Goal: Task Accomplishment & Management: Manage account settings

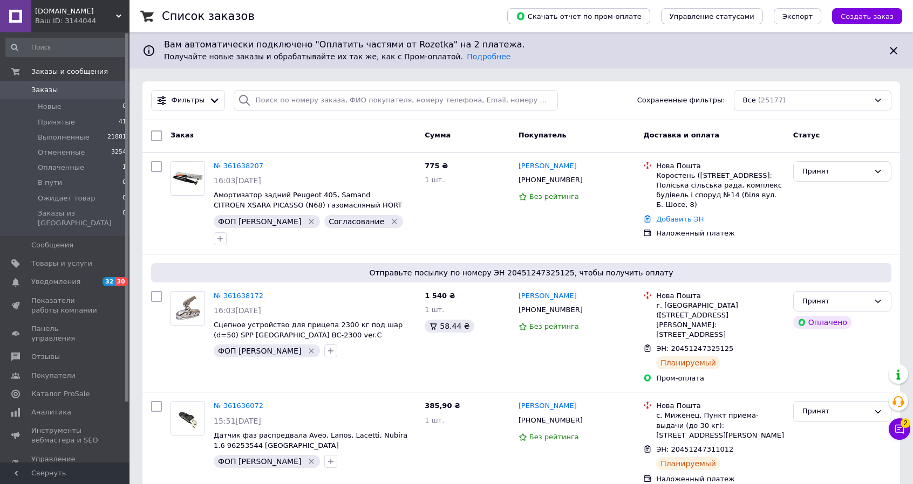
scroll to position [54, 0]
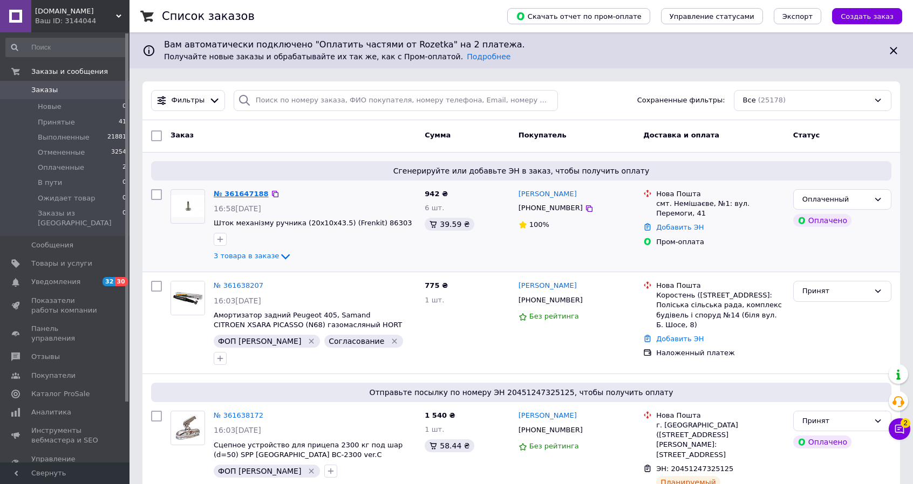
click at [227, 195] on link "№ 361647188" at bounding box center [241, 194] width 55 height 8
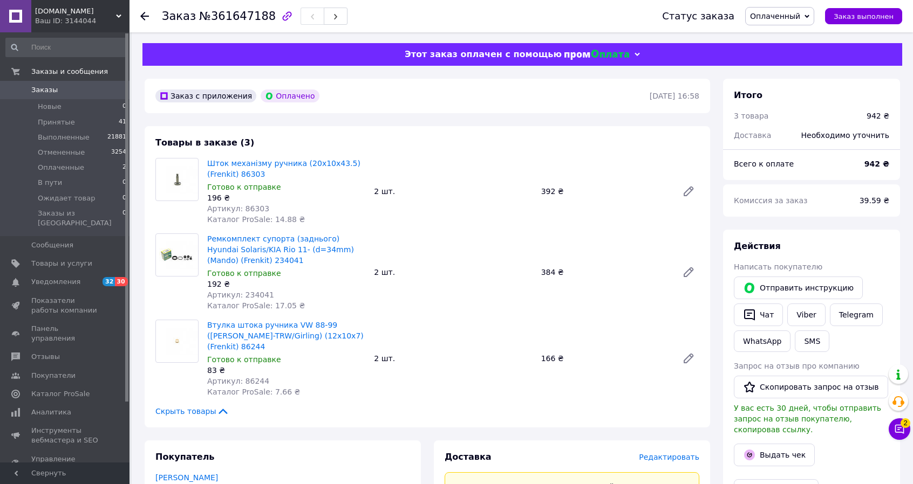
click at [44, 87] on span "Заказы" at bounding box center [44, 90] width 26 height 10
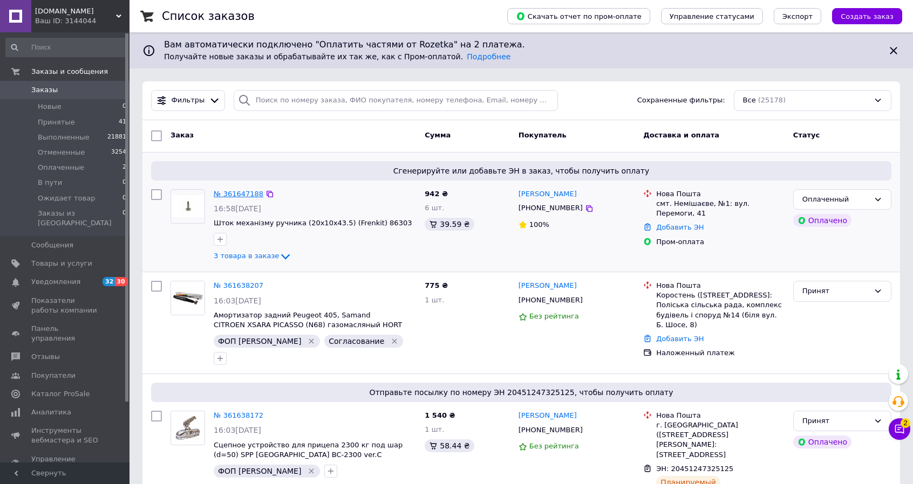
click at [249, 193] on link "№ 361647188" at bounding box center [239, 194] width 50 height 8
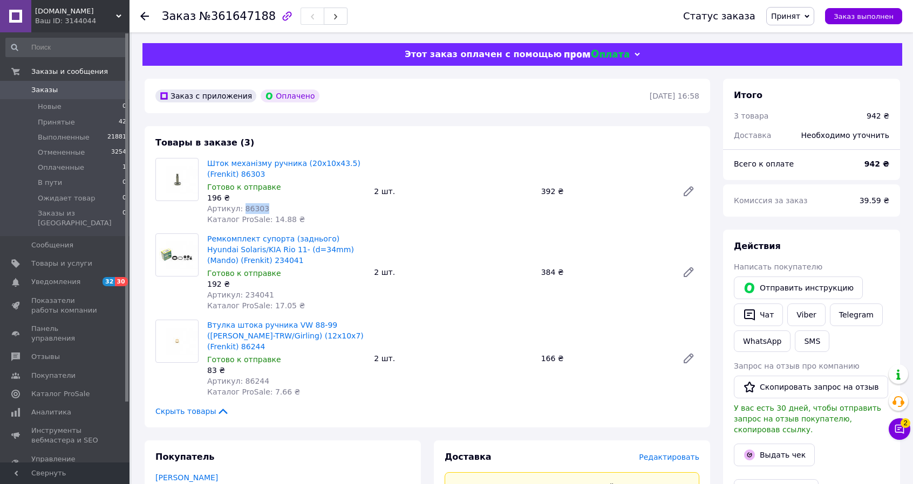
drag, startPoint x: 259, startPoint y: 208, endPoint x: 238, endPoint y: 211, distance: 21.4
click at [238, 211] on span "Артикул: 86303" at bounding box center [238, 208] width 62 height 9
copy span "86303"
drag, startPoint x: 264, startPoint y: 296, endPoint x: 239, endPoint y: 296, distance: 24.3
click at [239, 296] on div "Артикул: 234041" at bounding box center [286, 295] width 158 height 11
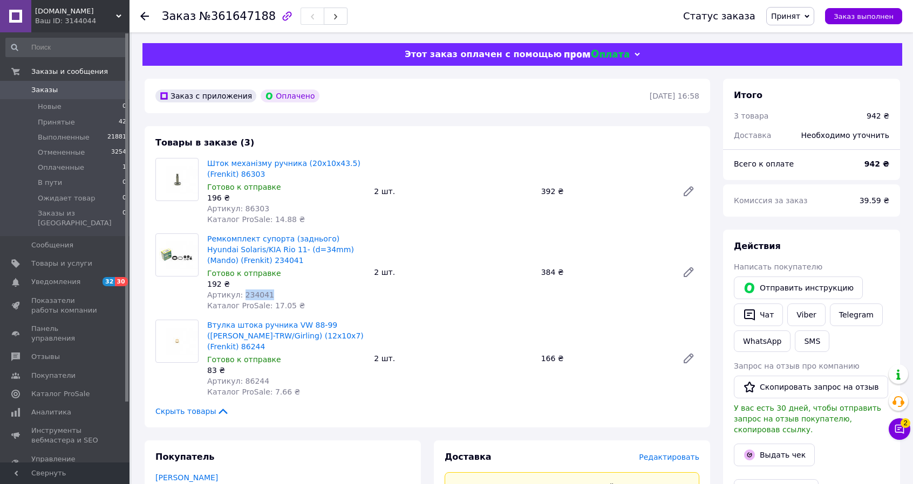
copy span "234041"
drag, startPoint x: 263, startPoint y: 372, endPoint x: 237, endPoint y: 372, distance: 25.9
click at [237, 376] on div "Артикул: 86244" at bounding box center [286, 381] width 158 height 11
copy span "86244"
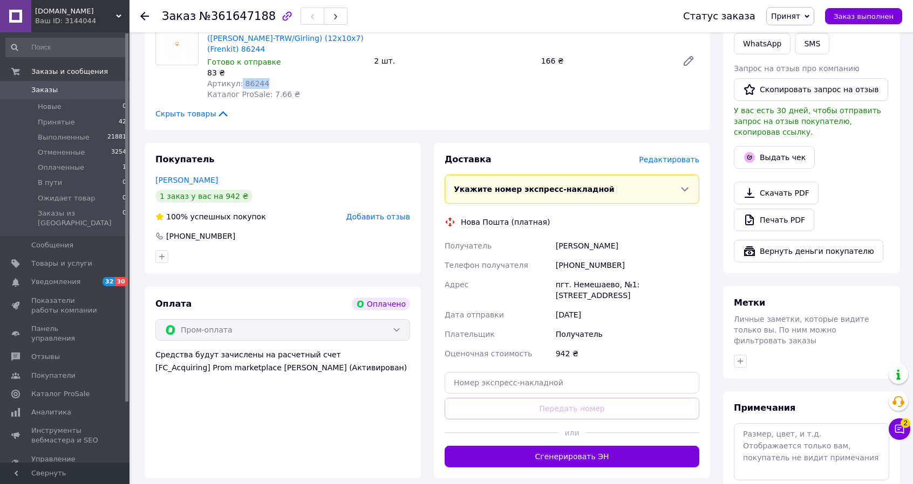
scroll to position [324, 0]
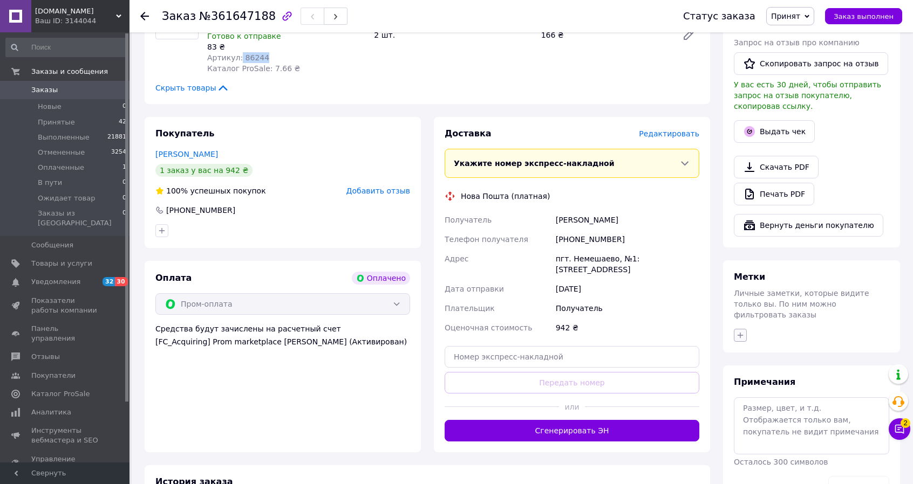
click at [743, 331] on icon "button" at bounding box center [740, 335] width 9 height 9
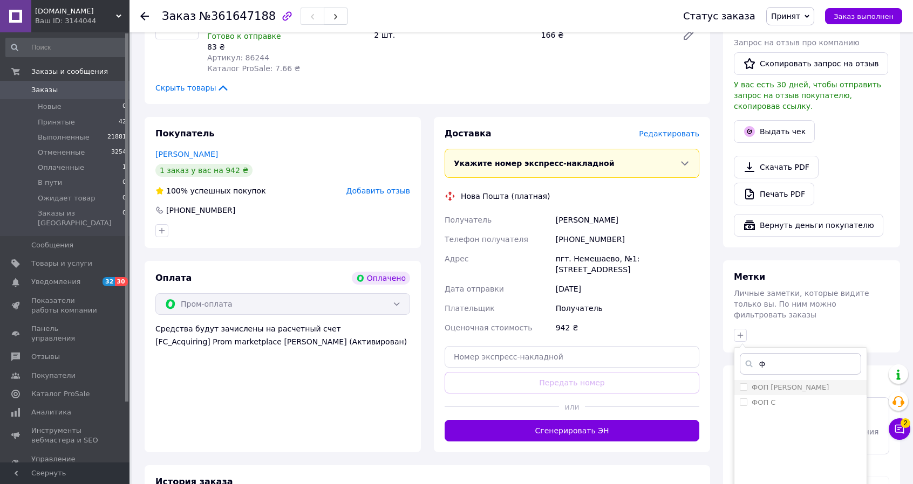
type input "ф"
click at [742, 383] on input "ФОП [PERSON_NAME]" at bounding box center [742, 386] width 7 height 7
checkbox input "true"
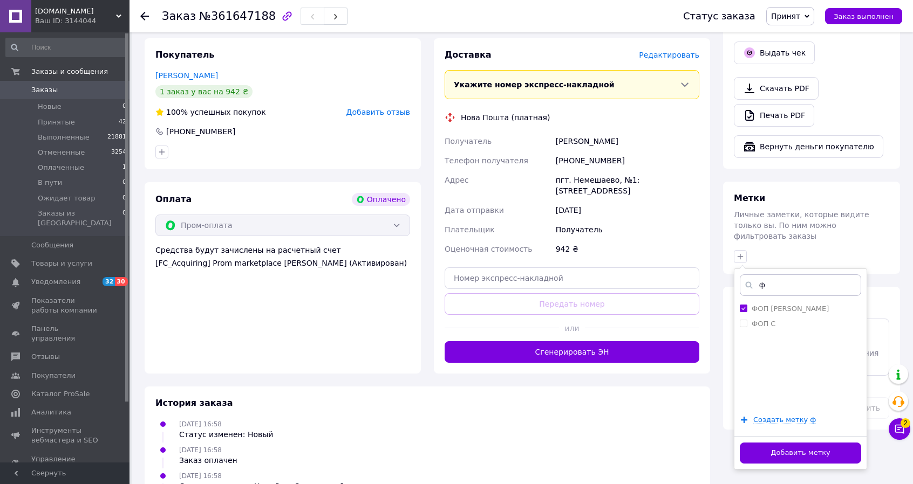
scroll to position [439, 0]
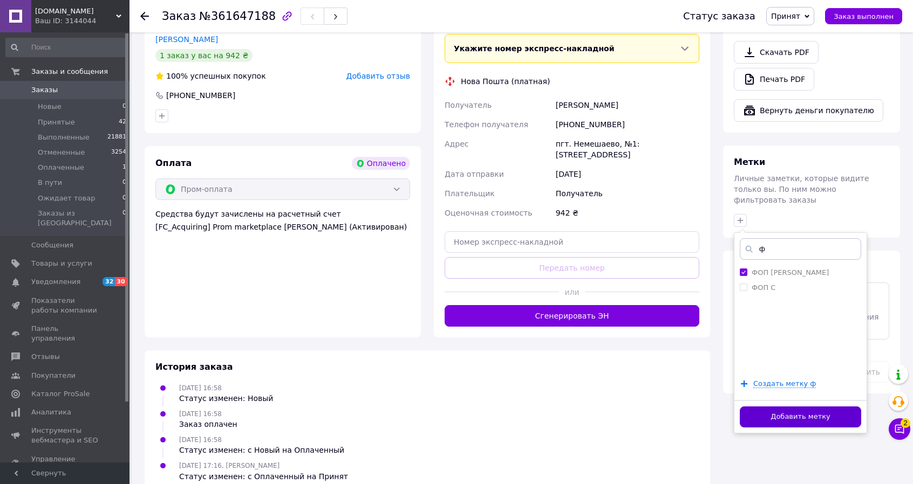
click at [809, 407] on button "Добавить метку" at bounding box center [799, 417] width 121 height 21
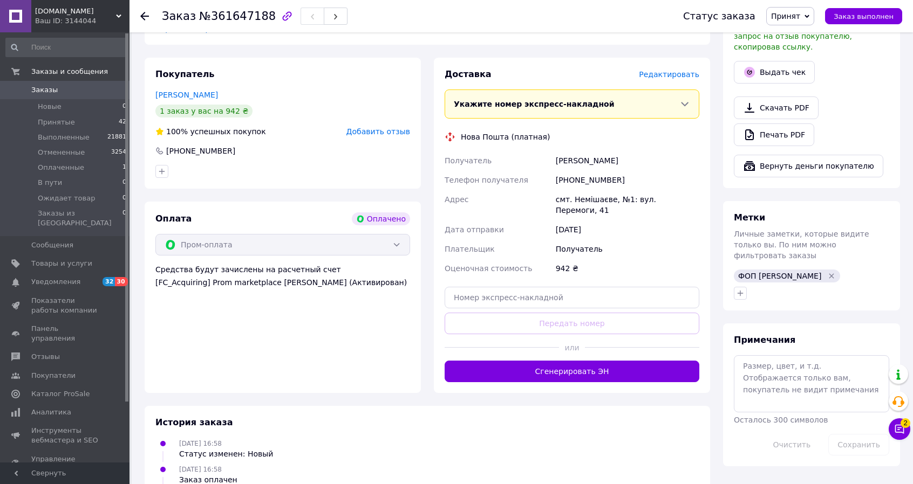
scroll to position [385, 0]
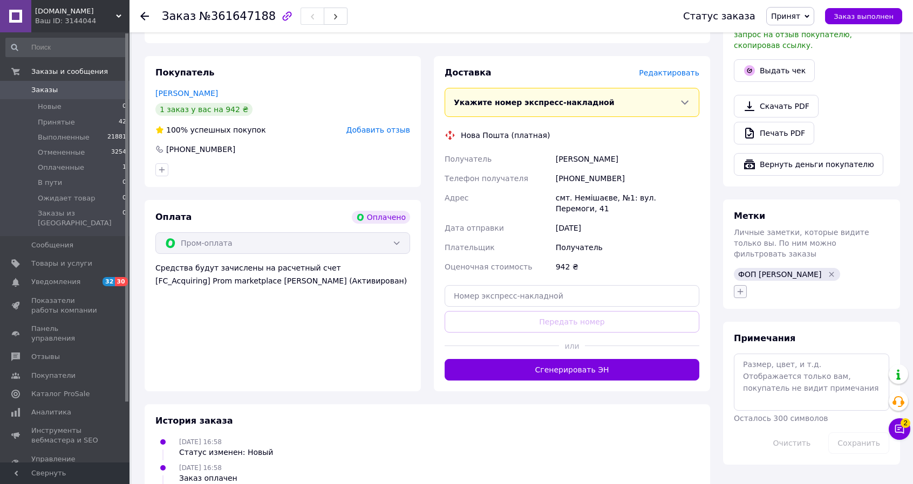
click at [741, 287] on icon "button" at bounding box center [740, 291] width 9 height 9
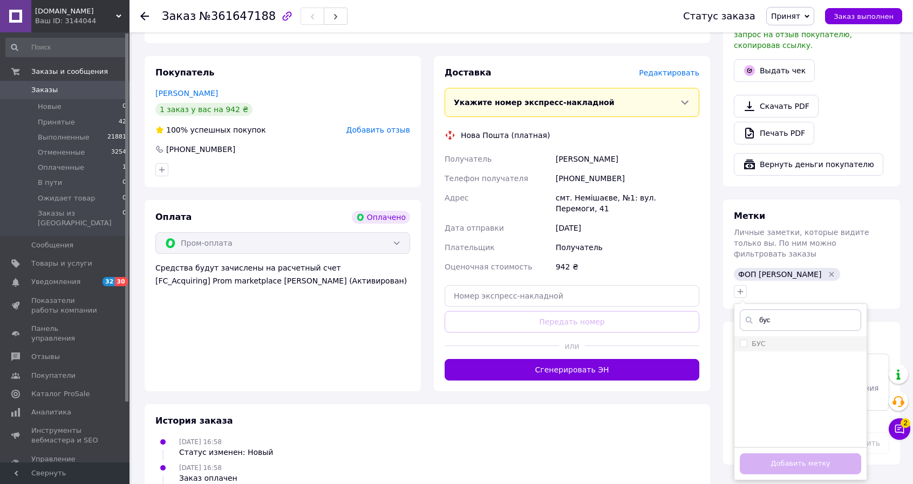
type input "бус"
click at [744, 340] on input "БУС" at bounding box center [742, 343] width 7 height 7
checkbox input "true"
click at [810, 454] on button "Добавить метку" at bounding box center [799, 464] width 121 height 21
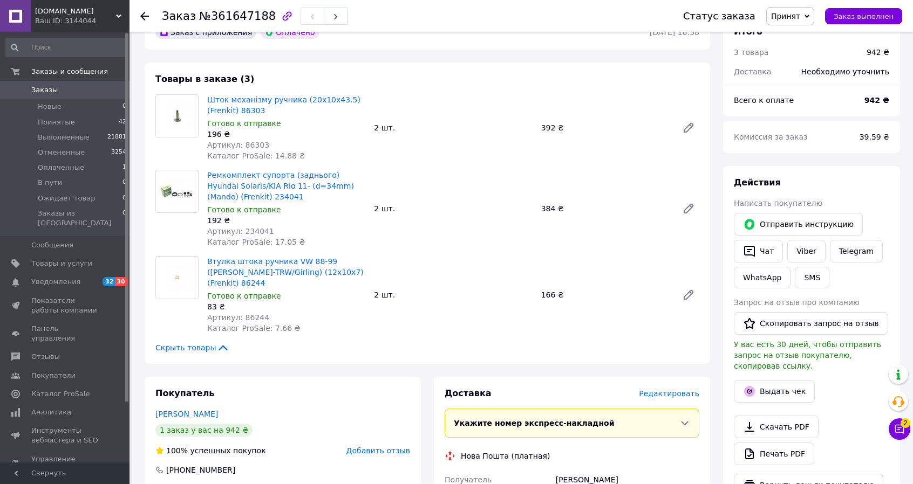
scroll to position [61, 0]
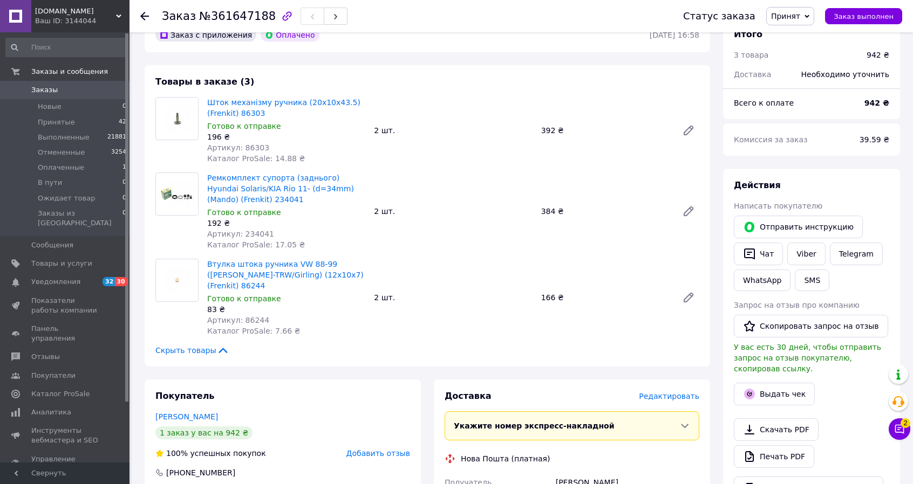
click at [40, 87] on span "Заказы" at bounding box center [44, 90] width 26 height 10
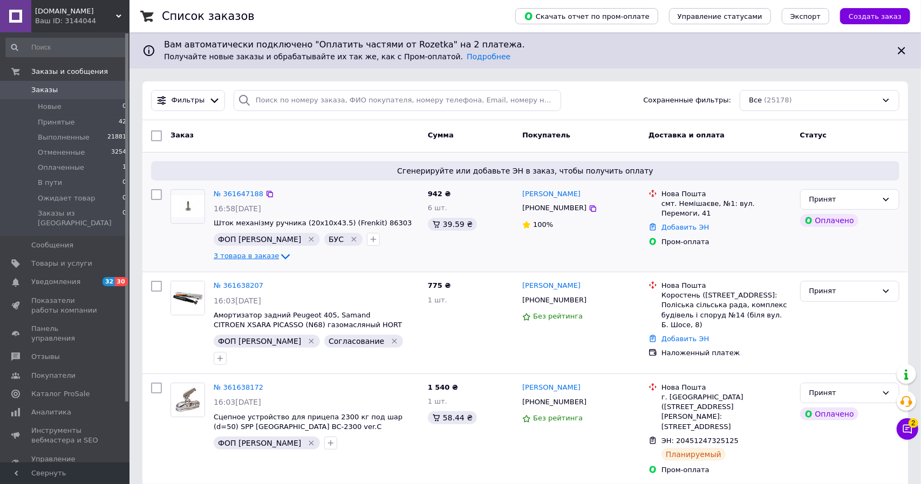
click at [281, 256] on icon at bounding box center [285, 257] width 9 height 5
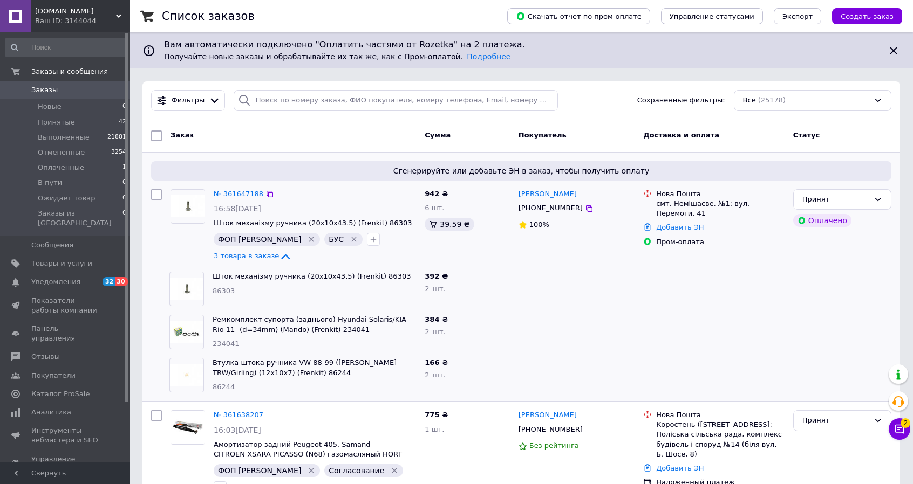
click at [282, 256] on icon at bounding box center [286, 256] width 9 height 5
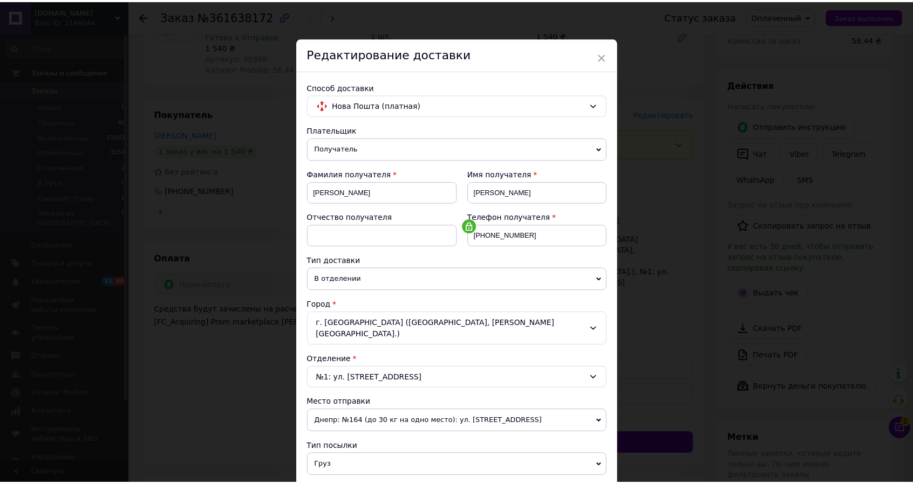
scroll to position [162, 0]
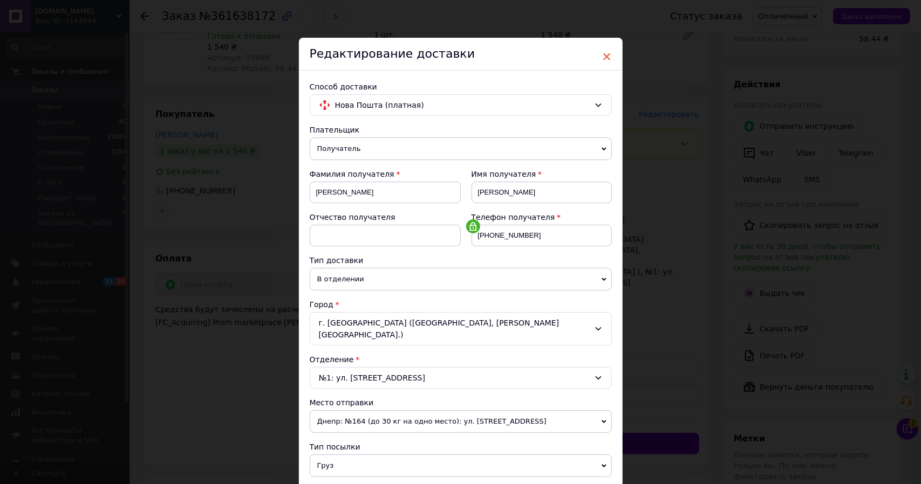
click at [606, 55] on span "×" at bounding box center [607, 56] width 10 height 18
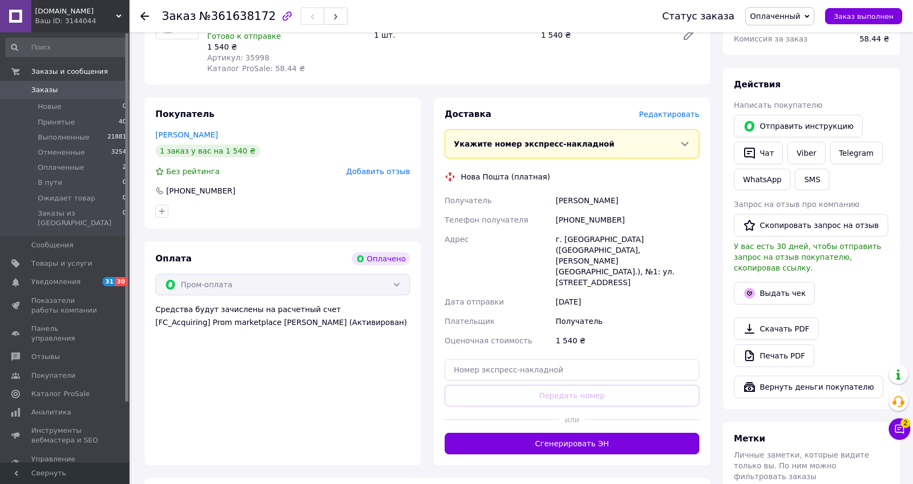
scroll to position [0, 0]
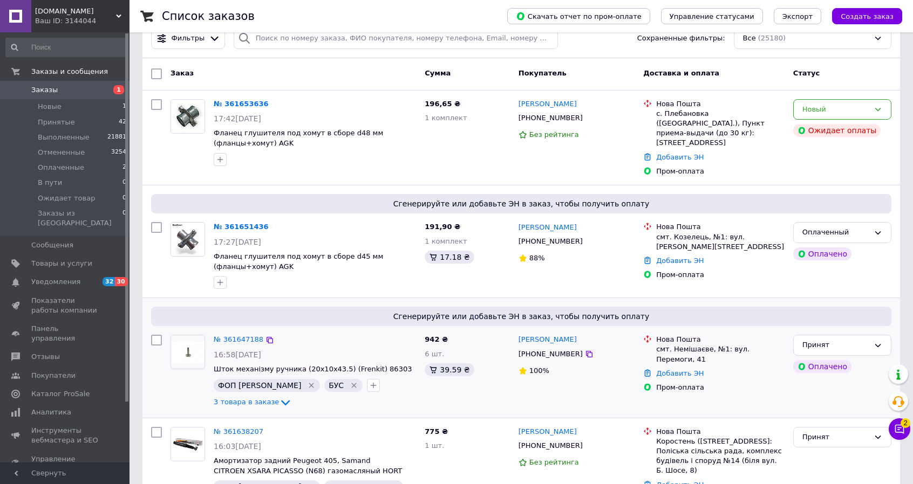
scroll to position [108, 0]
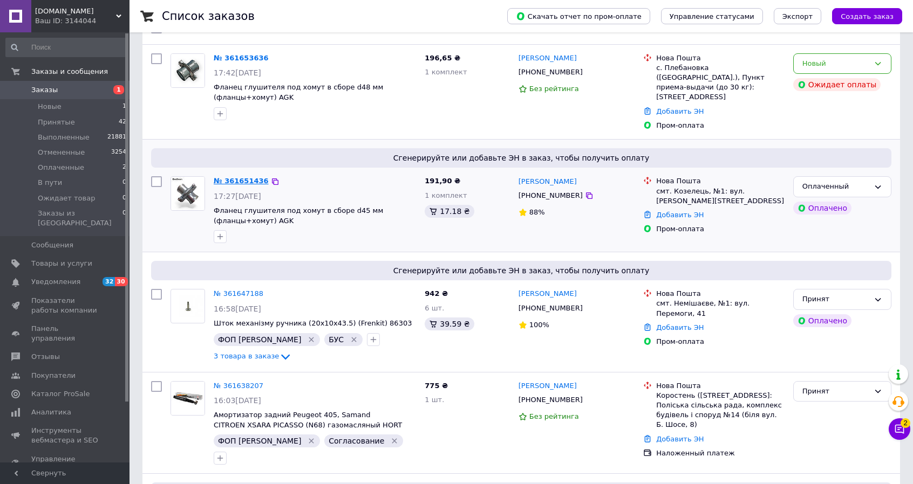
click at [235, 177] on link "№ 361651436" at bounding box center [241, 181] width 55 height 8
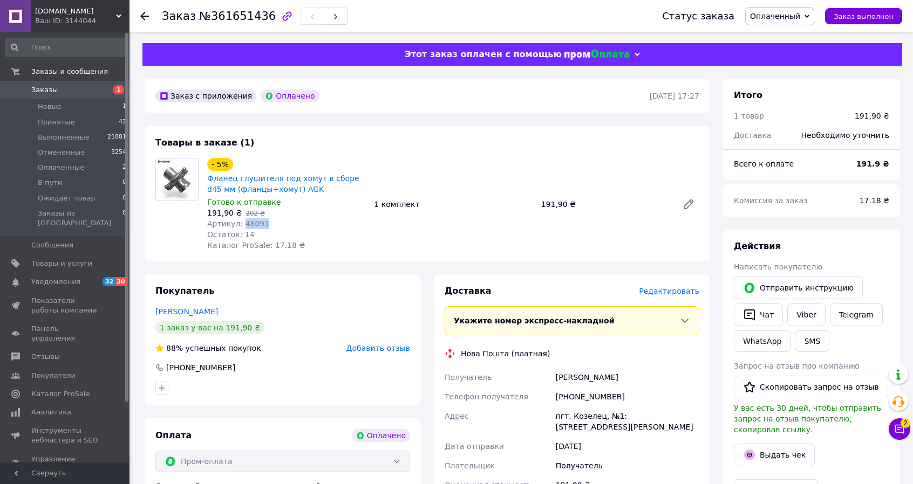
drag, startPoint x: 264, startPoint y: 229, endPoint x: 239, endPoint y: 227, distance: 24.9
click at [239, 227] on div "Артикул: 48091" at bounding box center [286, 223] width 158 height 11
copy span "48091"
click at [786, 18] on span "Оплаченный" at bounding box center [775, 16] width 50 height 9
click at [785, 38] on li "Принят" at bounding box center [779, 38] width 68 height 16
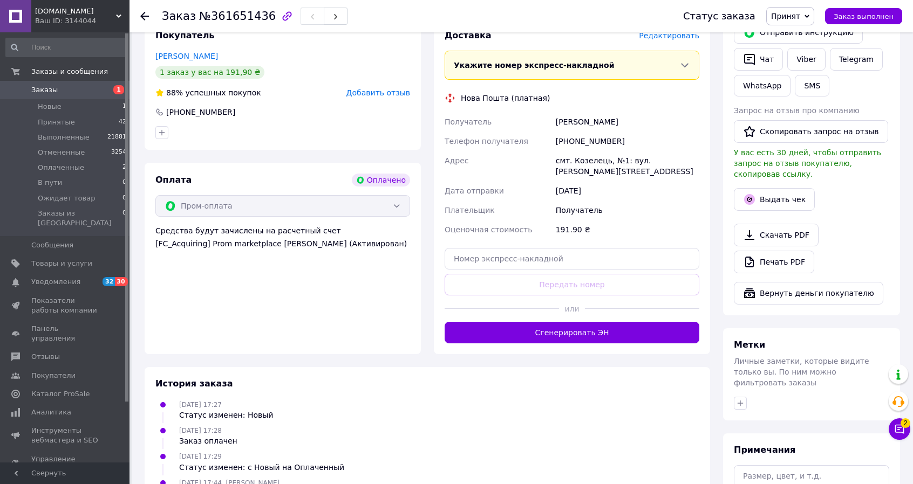
scroll to position [324, 0]
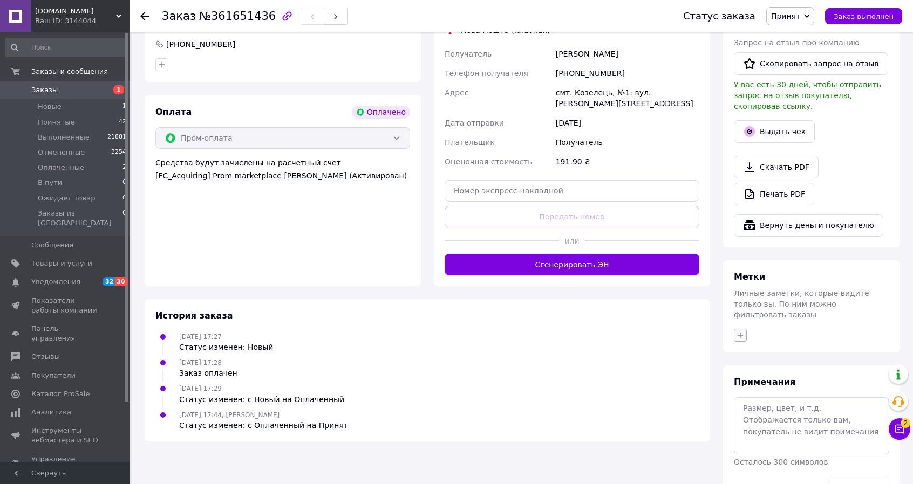
click at [734, 329] on button "button" at bounding box center [740, 335] width 13 height 13
type input "фо"
click at [744, 383] on input "ФОП [PERSON_NAME]" at bounding box center [742, 386] width 7 height 7
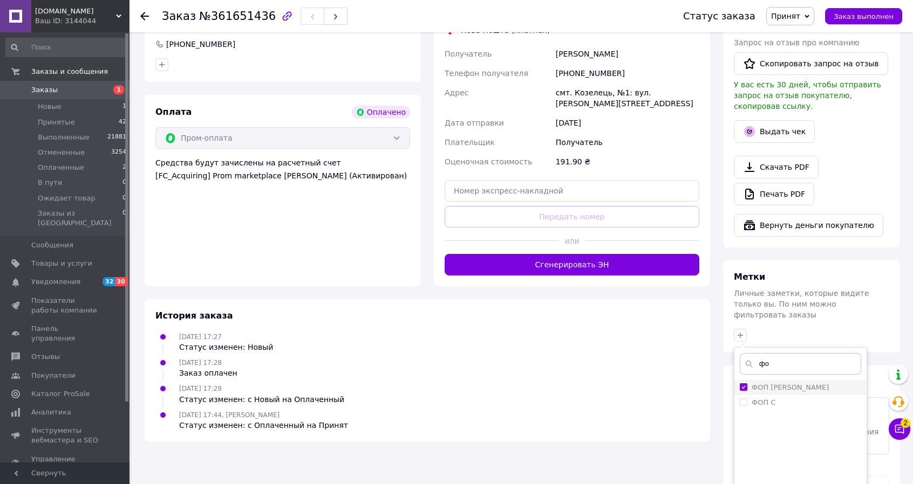
checkbox input "true"
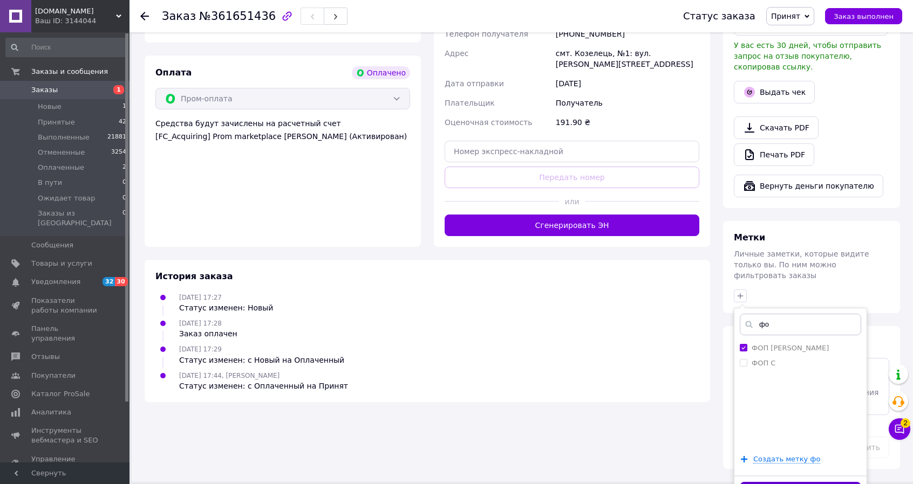
click at [800, 482] on button "Добавить метку" at bounding box center [799, 492] width 121 height 21
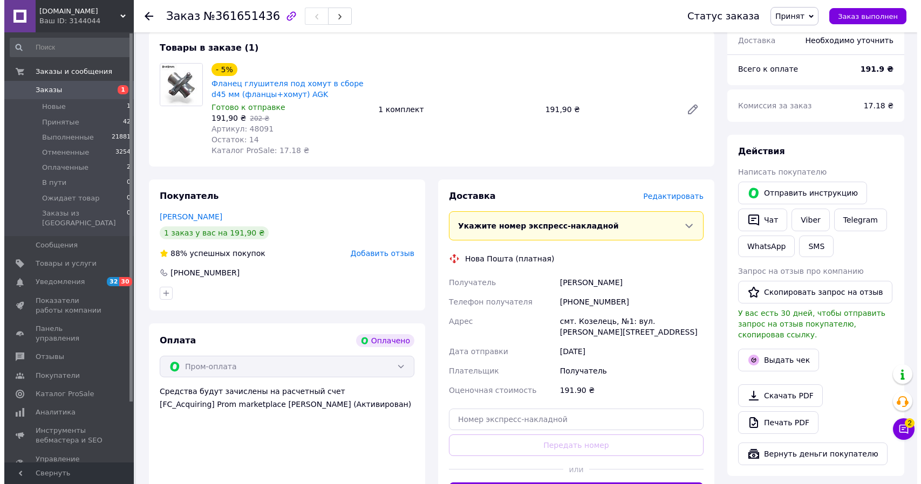
scroll to position [108, 0]
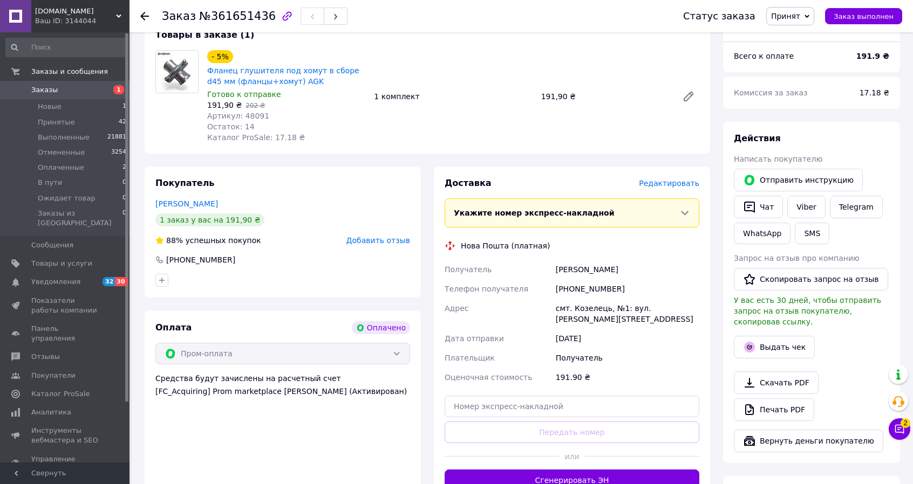
click at [681, 186] on span "Редактировать" at bounding box center [669, 183] width 60 height 9
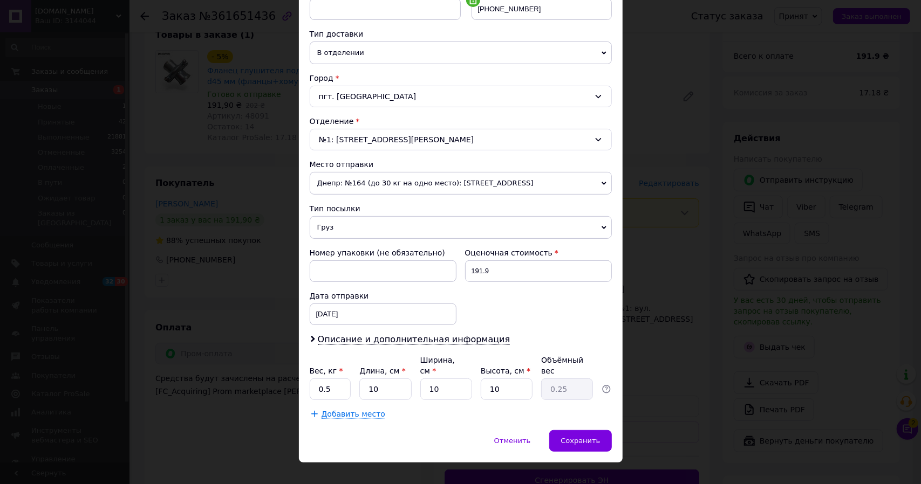
scroll to position [227, 0]
click at [340, 338] on span "Описание и дополнительная информация" at bounding box center [414, 339] width 193 height 11
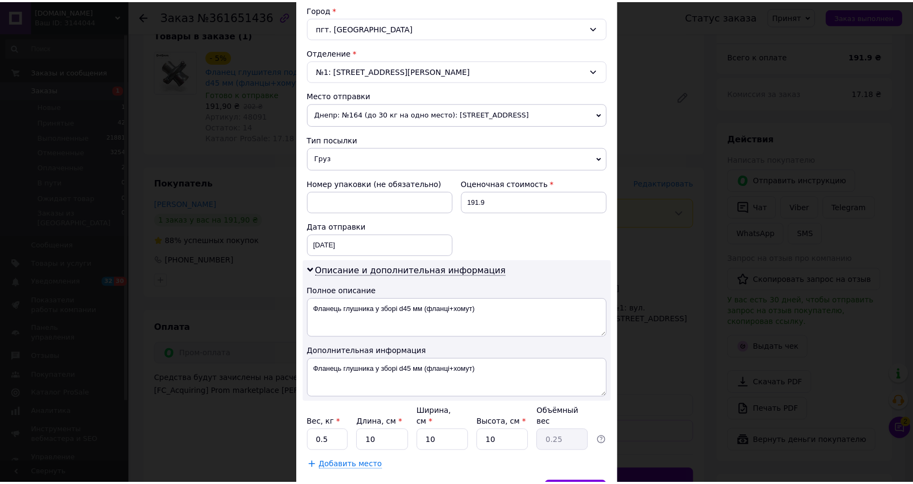
scroll to position [335, 0]
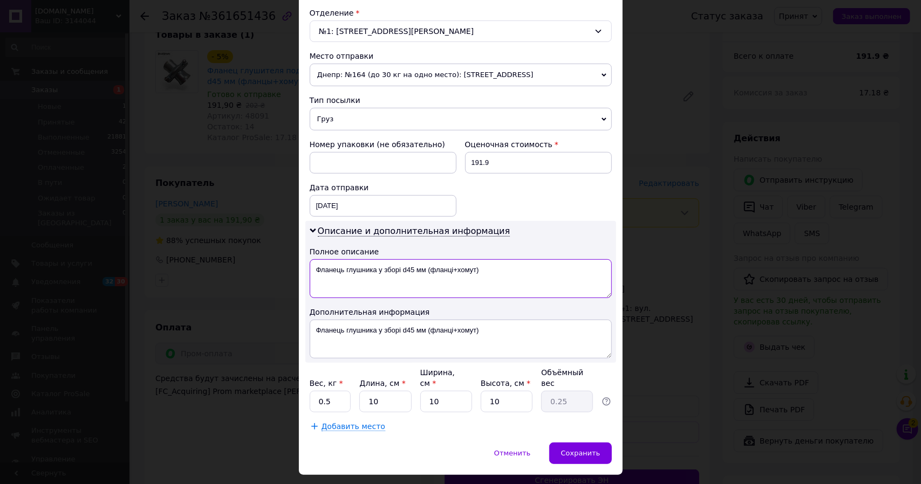
drag, startPoint x: 361, startPoint y: 268, endPoint x: 401, endPoint y: 269, distance: 39.4
click at [401, 269] on textarea "Фланець глушника у зборі d45 мм (фланці+хомут)" at bounding box center [461, 278] width 302 height 39
type textarea "Фланець глуш.d45 мм (фланці+хомут)"
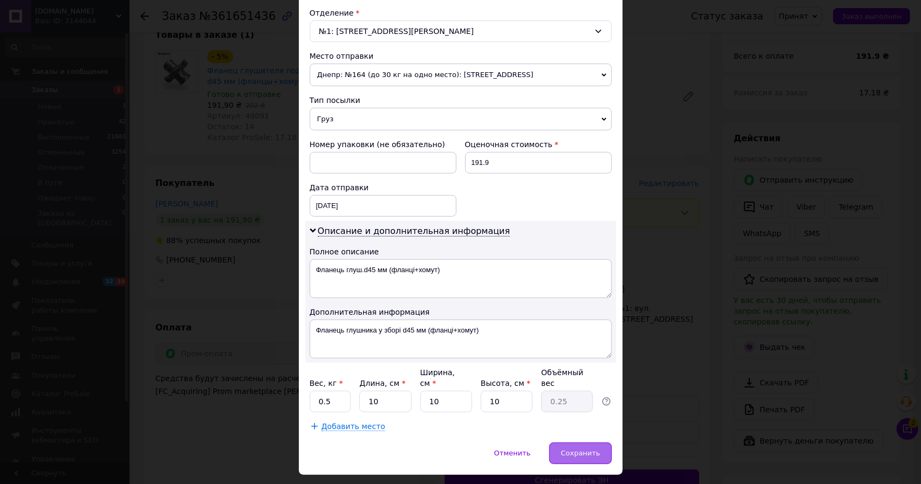
click at [589, 449] on span "Сохранить" at bounding box center [579, 453] width 39 height 8
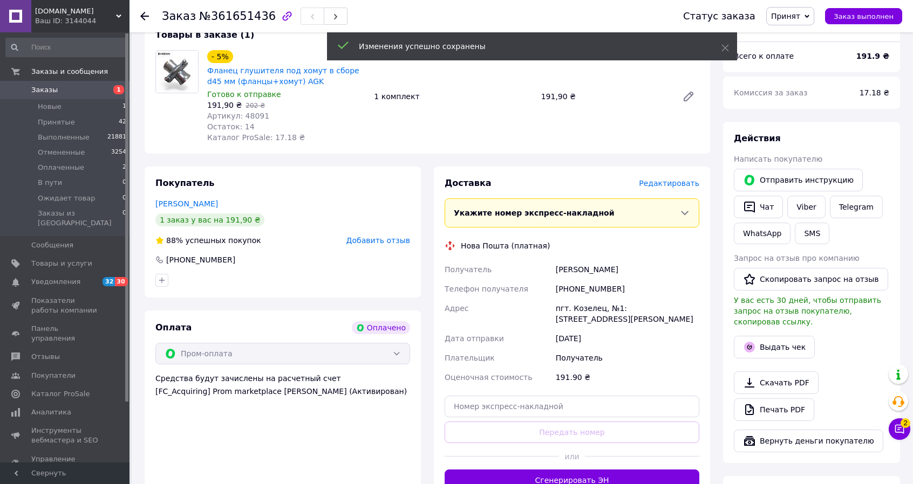
click at [47, 88] on span "Заказы" at bounding box center [44, 90] width 26 height 10
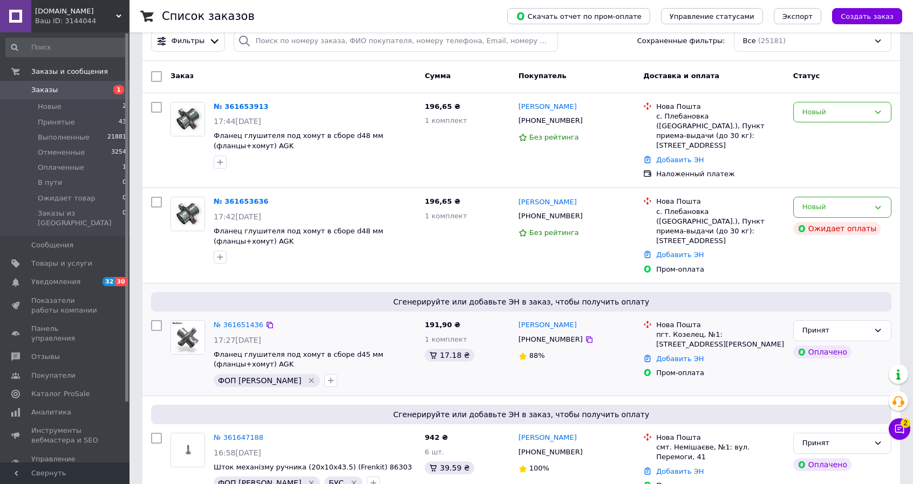
scroll to position [162, 0]
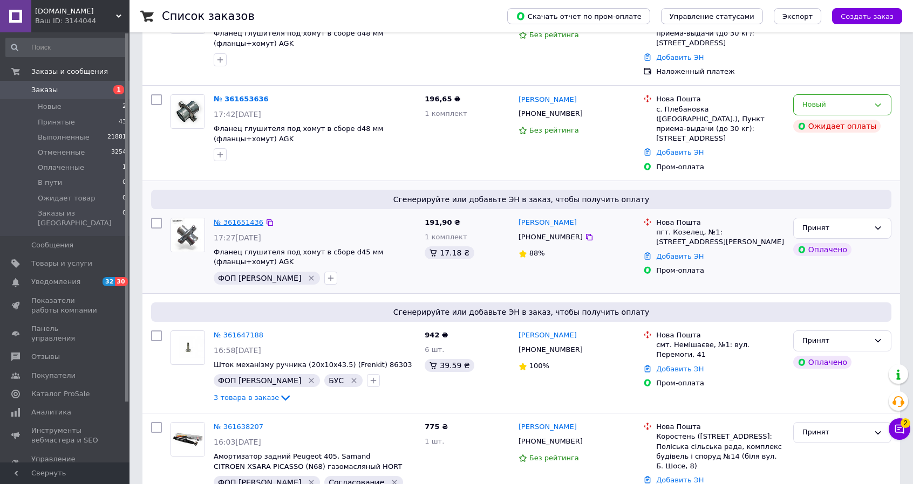
click at [242, 218] on link "№ 361651436" at bounding box center [239, 222] width 50 height 8
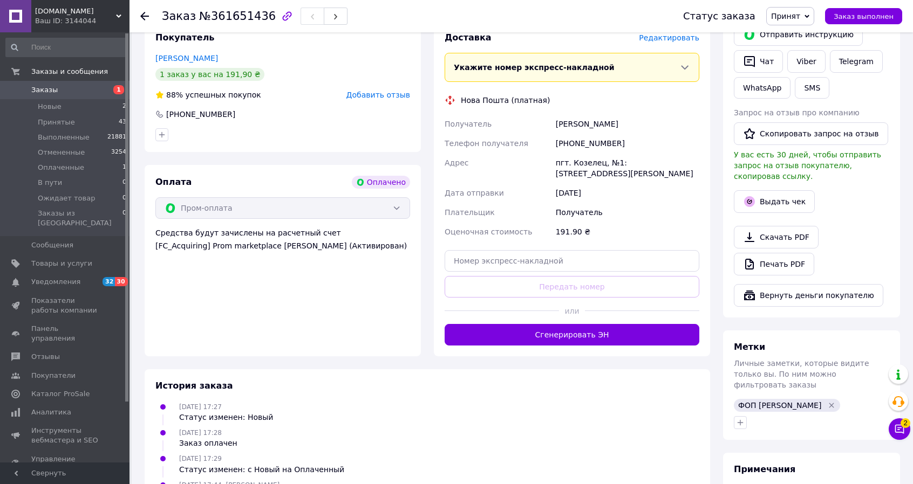
scroll to position [335, 0]
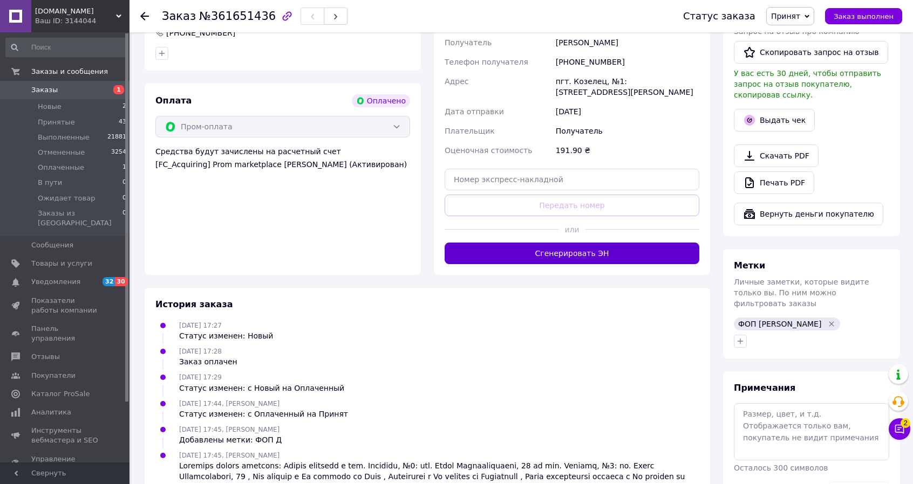
click at [585, 252] on button "Сгенерировать ЭН" at bounding box center [571, 254] width 255 height 22
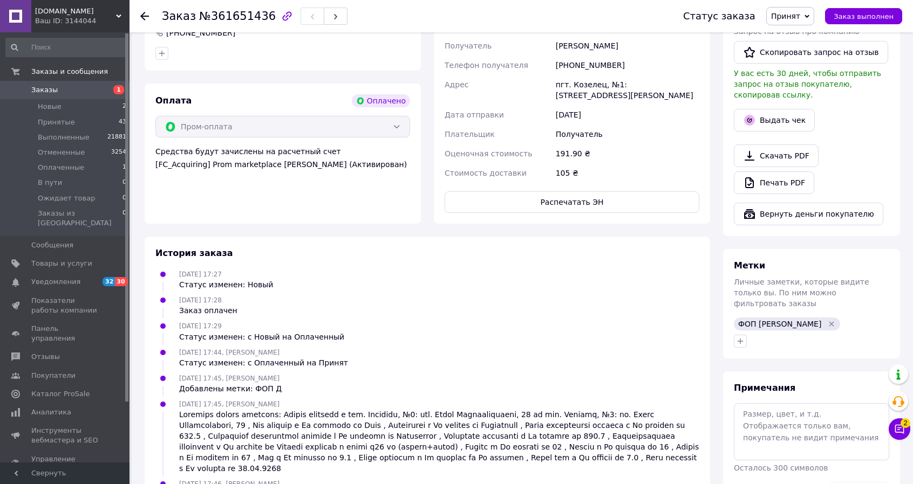
click at [42, 90] on span "Заказы" at bounding box center [44, 90] width 26 height 10
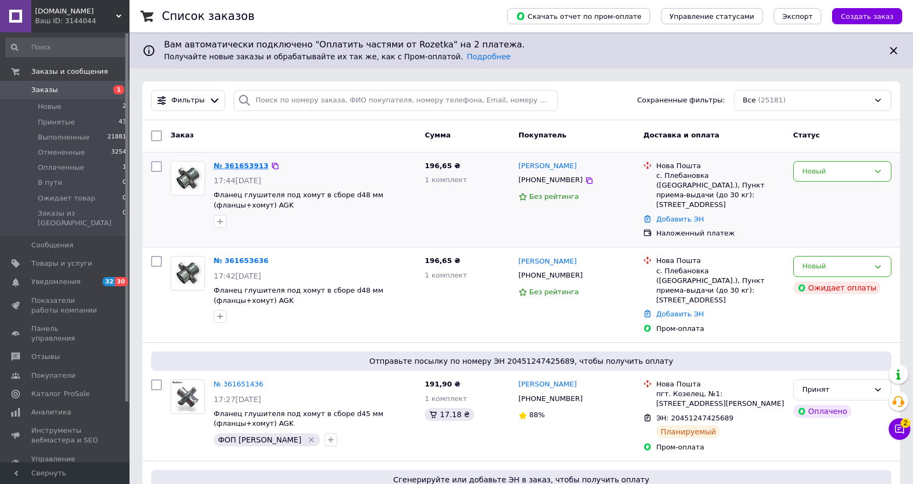
click at [229, 167] on link "№ 361653913" at bounding box center [241, 166] width 55 height 8
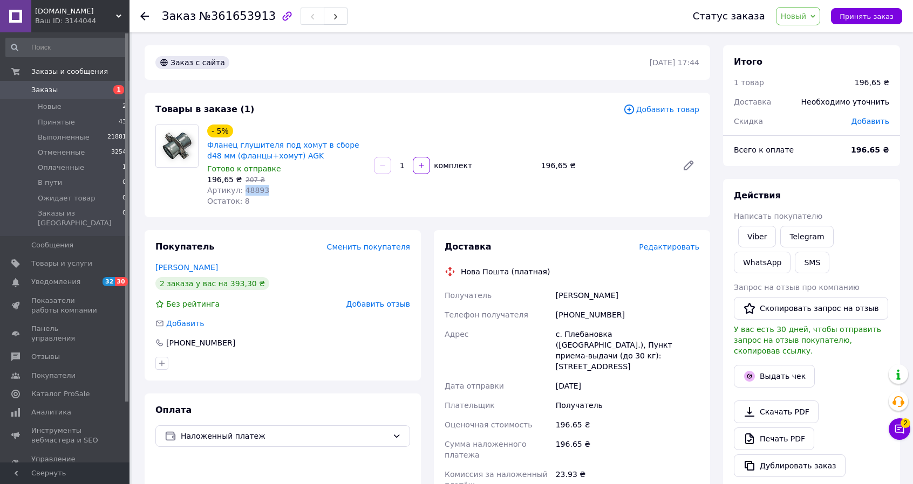
drag, startPoint x: 261, startPoint y: 193, endPoint x: 240, endPoint y: 193, distance: 21.0
click at [240, 193] on div "Артикул: 48893" at bounding box center [286, 190] width 158 height 11
copy span "48893"
click at [815, 15] on icon at bounding box center [812, 16] width 5 height 5
click at [808, 34] on li "Принят" at bounding box center [810, 38] width 68 height 16
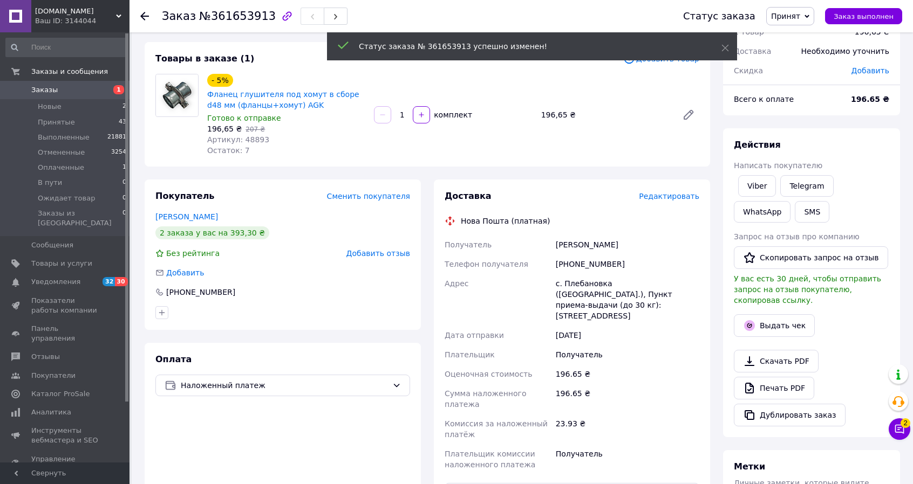
scroll to position [54, 0]
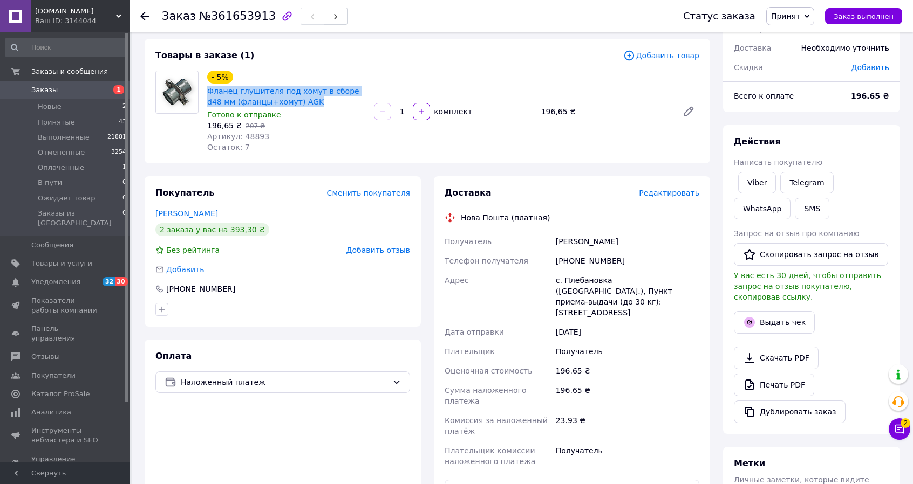
drag, startPoint x: 204, startPoint y: 88, endPoint x: 300, endPoint y: 104, distance: 97.4
click at [300, 104] on div "- 5% Фланец глушителя под хомут в сборе d48 мм (фланцы+хомут) AGK Готово к отпр…" at bounding box center [286, 111] width 167 height 86
click at [759, 179] on link "Viber" at bounding box center [757, 183] width 38 height 22
click at [201, 87] on div at bounding box center [177, 112] width 52 height 82
drag, startPoint x: 202, startPoint y: 90, endPoint x: 298, endPoint y: 113, distance: 99.2
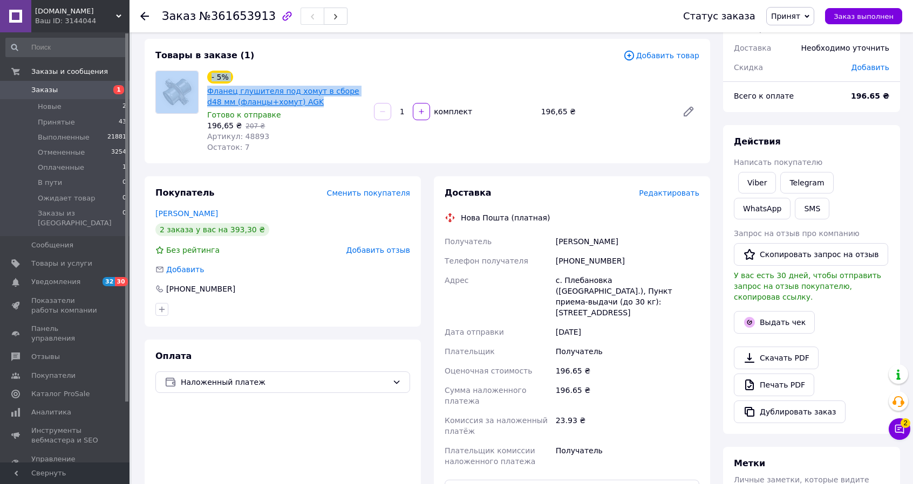
click at [280, 106] on div "- 5% Фланец глушителя под хомут в сборе d48 мм (фланцы+хомут) AGK Готово к отпр…" at bounding box center [427, 112] width 552 height 82
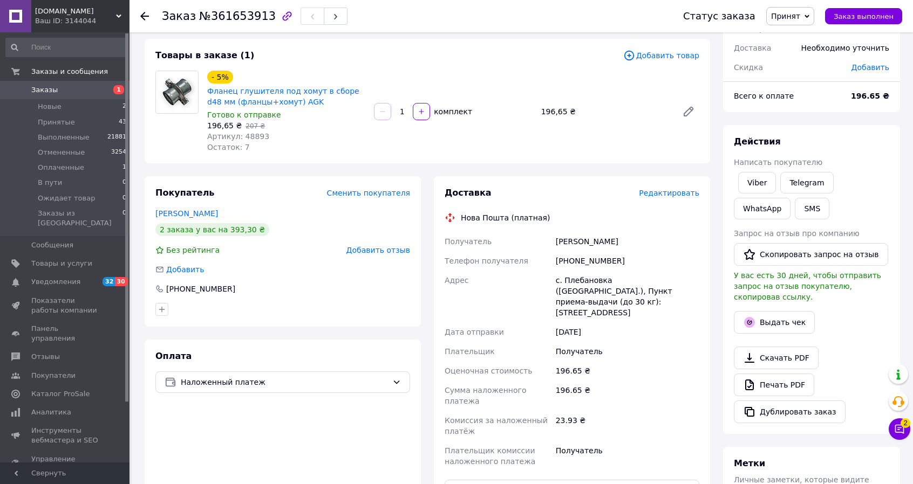
drag, startPoint x: 303, startPoint y: 117, endPoint x: 298, endPoint y: 110, distance: 8.1
click at [303, 116] on div "Готово к отправке" at bounding box center [286, 114] width 158 height 11
drag, startPoint x: 290, startPoint y: 107, endPoint x: 309, endPoint y: 123, distance: 24.5
click at [208, 94] on span "Фланец глушителя под хомут в сборе d48 мм (фланцы+хомут) AGK" at bounding box center [286, 97] width 158 height 22
copy link "Фланец глушителя под хомут в сборе d48 мм (фланцы+хомут) AGK"
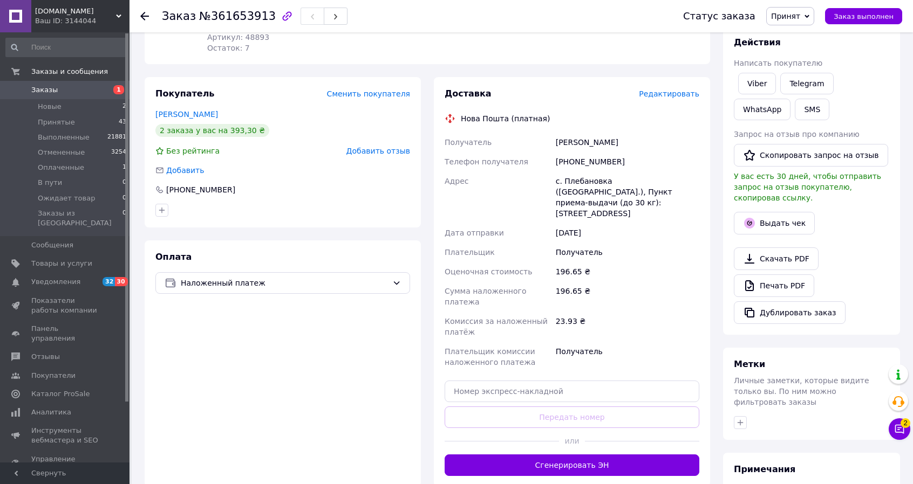
scroll to position [162, 0]
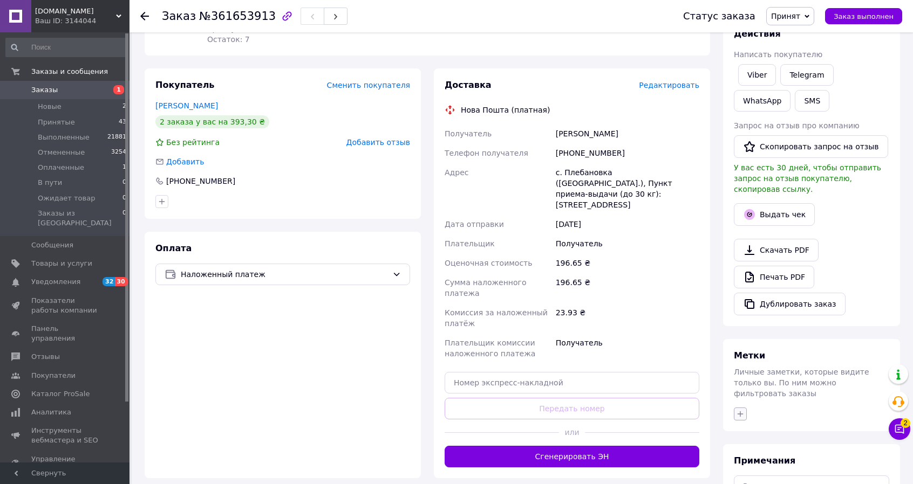
click at [743, 410] on icon "button" at bounding box center [740, 414] width 9 height 9
type input "ф"
click at [744, 462] on input "ФОП [PERSON_NAME]" at bounding box center [742, 465] width 7 height 7
checkbox input "true"
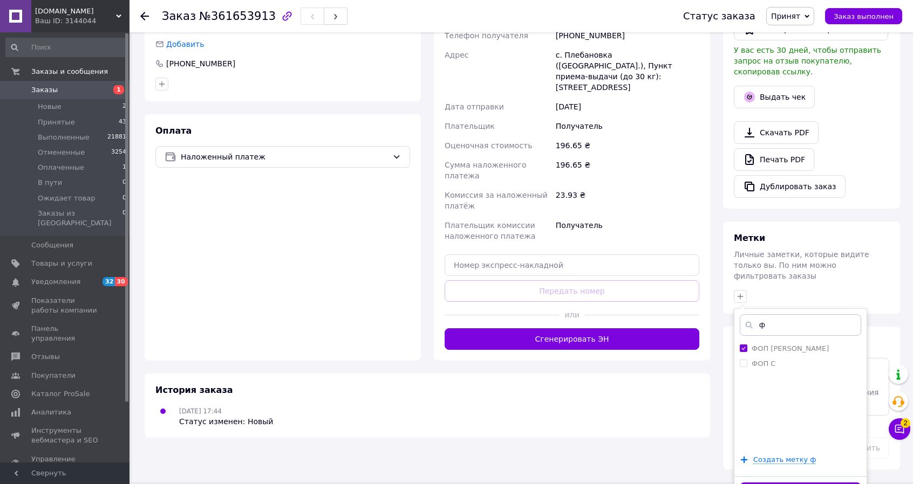
click at [796, 483] on button "Добавить метку" at bounding box center [799, 493] width 121 height 21
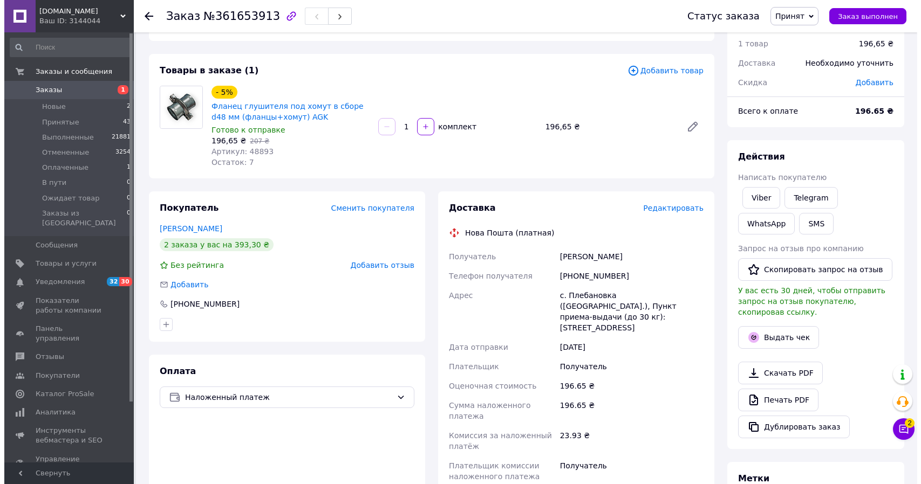
scroll to position [0, 0]
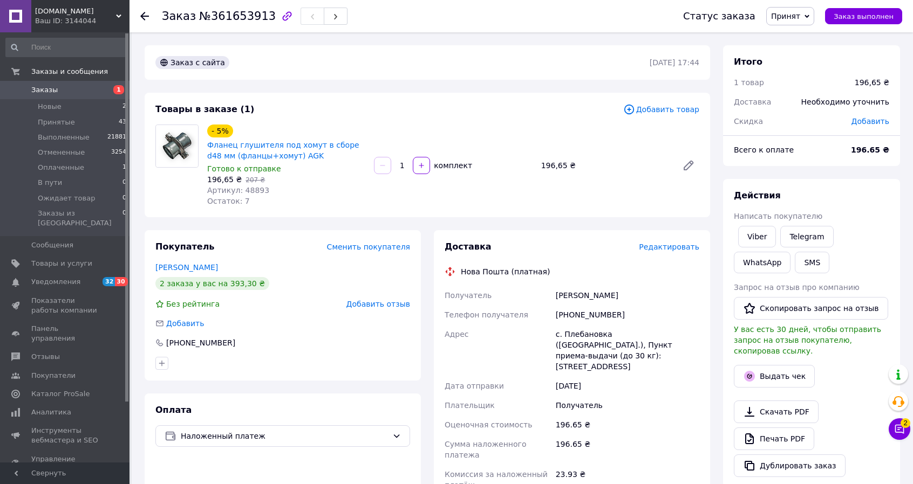
click at [672, 250] on span "Редактировать" at bounding box center [669, 247] width 60 height 9
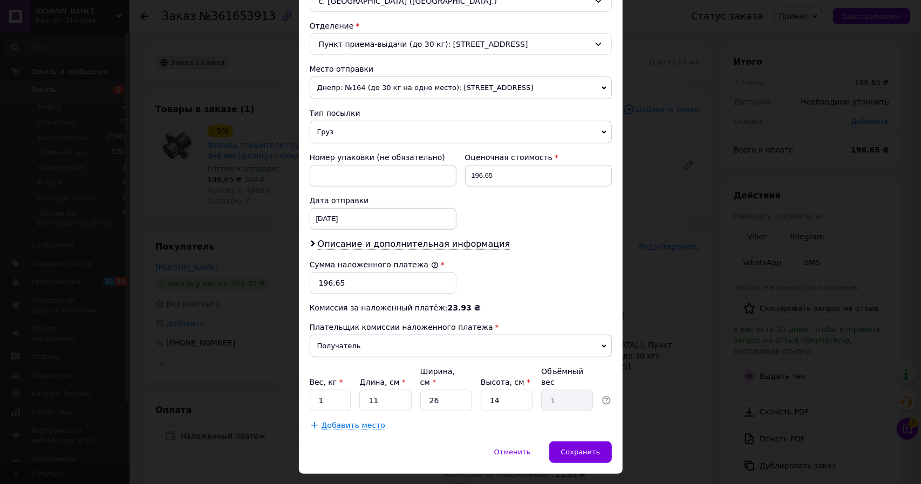
scroll to position [333, 0]
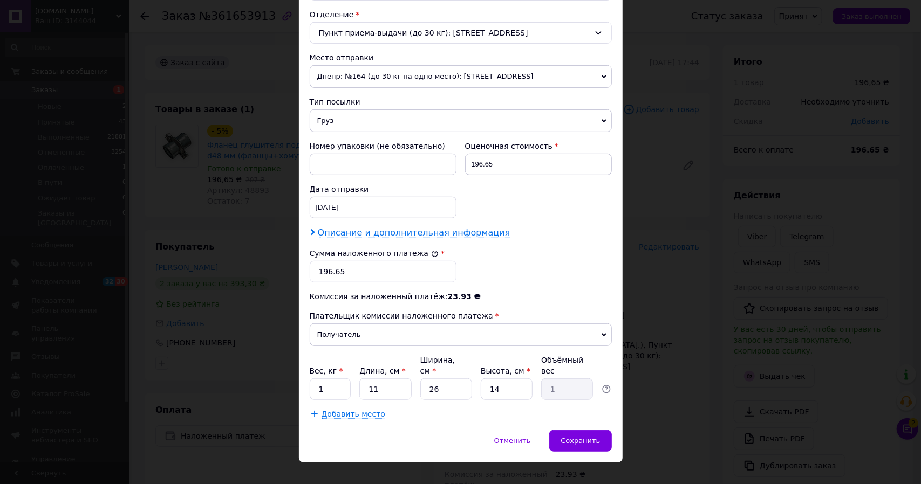
click at [388, 228] on span "Описание и дополнительная информация" at bounding box center [414, 233] width 193 height 11
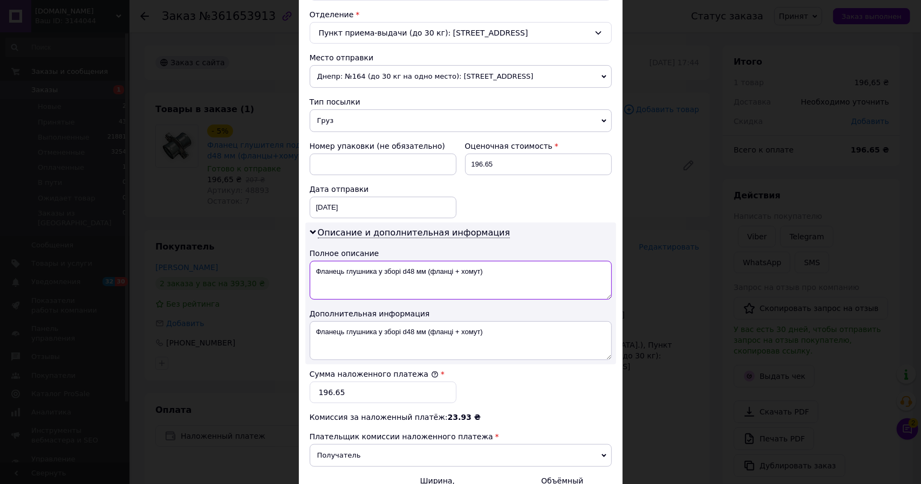
drag, startPoint x: 375, startPoint y: 268, endPoint x: 358, endPoint y: 268, distance: 16.7
click at [358, 268] on textarea "Фланець глушника у зборі d48 мм (фланці + хомут)" at bounding box center [461, 280] width 302 height 39
drag, startPoint x: 386, startPoint y: 269, endPoint x: 400, endPoint y: 271, distance: 14.2
click at [400, 271] on textarea "Фланець глуш. у зборі d48 мм (фланці + хомут)" at bounding box center [461, 280] width 302 height 39
drag, startPoint x: 399, startPoint y: 266, endPoint x: 406, endPoint y: 275, distance: 11.1
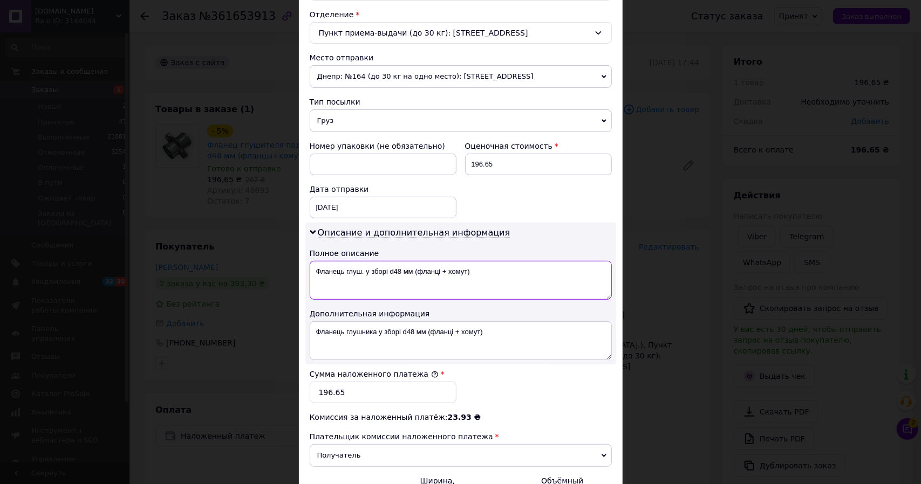
click at [406, 275] on textarea "Фланець глуш. у зборі d48 мм (фланці + хомут)" at bounding box center [461, 280] width 302 height 39
drag, startPoint x: 411, startPoint y: 269, endPoint x: 389, endPoint y: 269, distance: 22.1
click at [389, 269] on textarea "Фланець глуш. у зборі d48 мм (фланці + хомут)" at bounding box center [461, 280] width 302 height 39
click at [363, 267] on textarea "Фланець глуш. у зборі (фланці + хомут)" at bounding box center [461, 280] width 302 height 39
paste textarea "d48 мм"
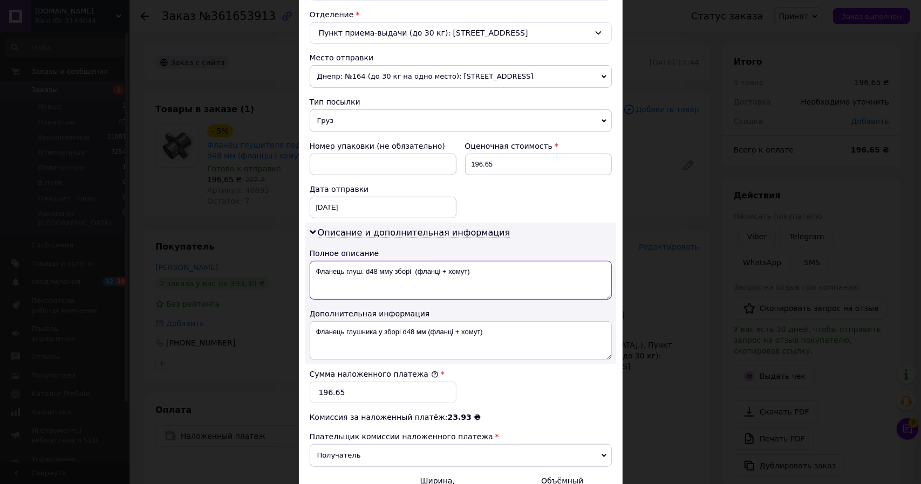
click at [380, 274] on textarea "Фланець глуш. d48 мму зборі (фланці + хомут)" at bounding box center [461, 280] width 302 height 39
click at [386, 267] on textarea "Фланець глуш. d48мму зборі (фланці + хомут)" at bounding box center [461, 280] width 302 height 39
click at [362, 271] on textarea "Фланець глуш. d48мм у зборі (фланці + хомут)" at bounding box center [461, 280] width 302 height 39
click at [445, 266] on textarea "Фланець глуш.d48мм у зборі (фланці + хомут)" at bounding box center [461, 280] width 302 height 39
click at [440, 268] on textarea "Фланець глуш.d48мм у зборі (фланці +хомут)" at bounding box center [461, 280] width 302 height 39
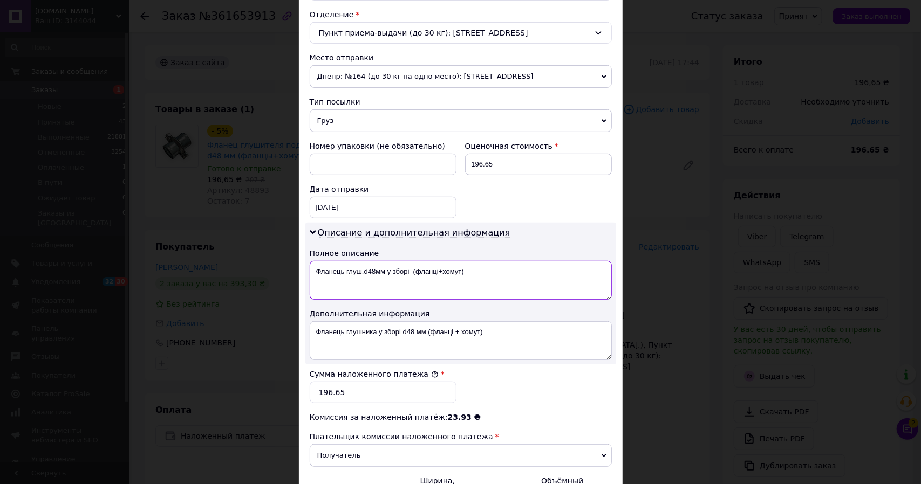
click at [411, 272] on textarea "Фланець глуш.d48мм у зборі (фланці+хомут)" at bounding box center [461, 280] width 302 height 39
click at [490, 277] on textarea "Фланець глуш.d48мм у зборі (фланці+хомут)" at bounding box center [461, 280] width 302 height 39
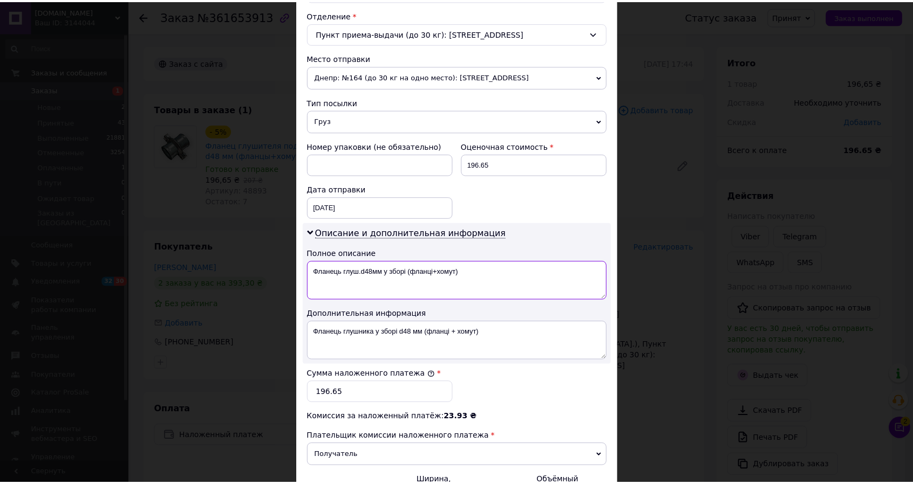
scroll to position [453, 0]
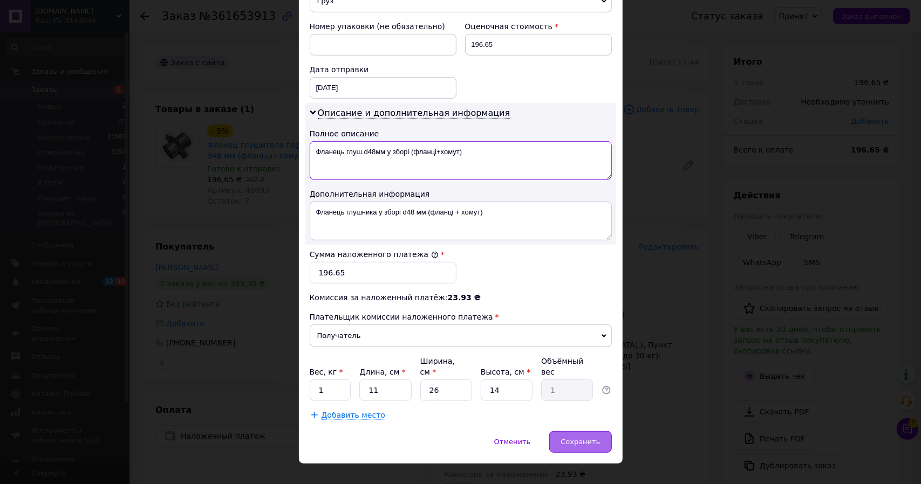
type textarea "Фланець глуш.d48мм у зборі (фланці+хомут)"
click at [584, 438] on span "Сохранить" at bounding box center [579, 442] width 39 height 8
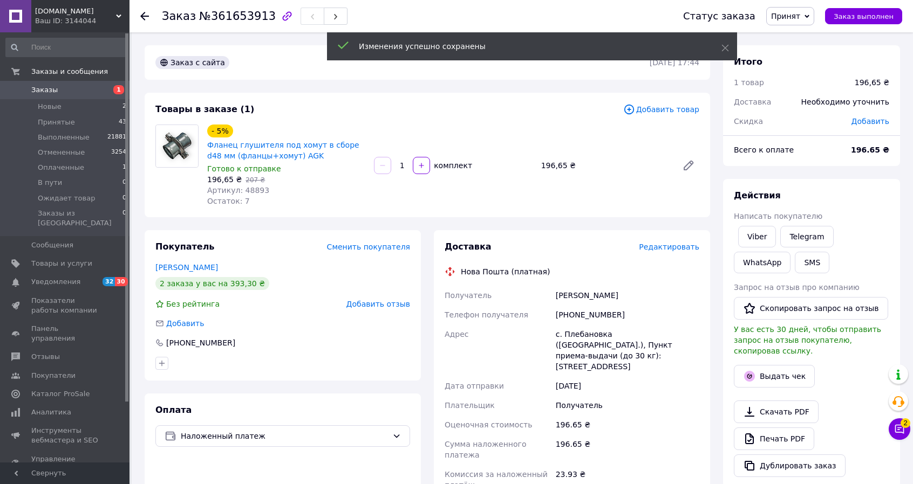
click at [42, 89] on span "Заказы" at bounding box center [44, 90] width 26 height 10
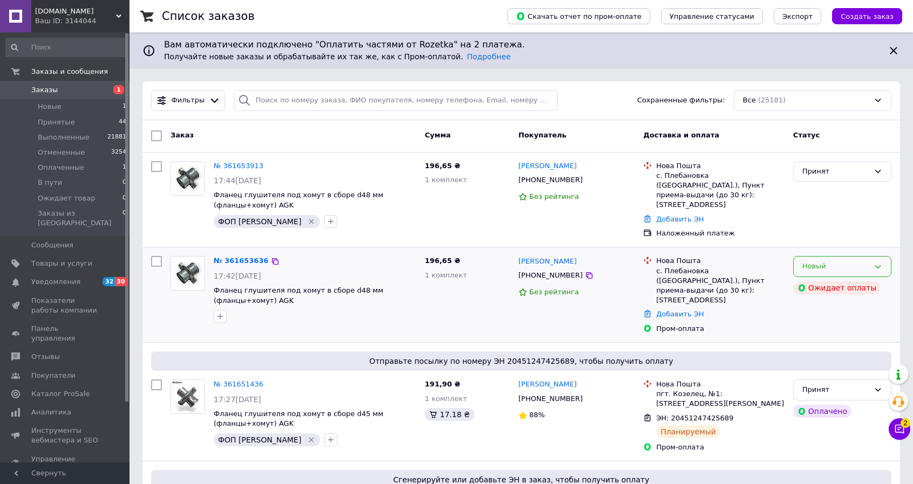
click at [871, 256] on div "Новый" at bounding box center [842, 266] width 98 height 21
click at [835, 319] on li "Отменен" at bounding box center [841, 329] width 97 height 20
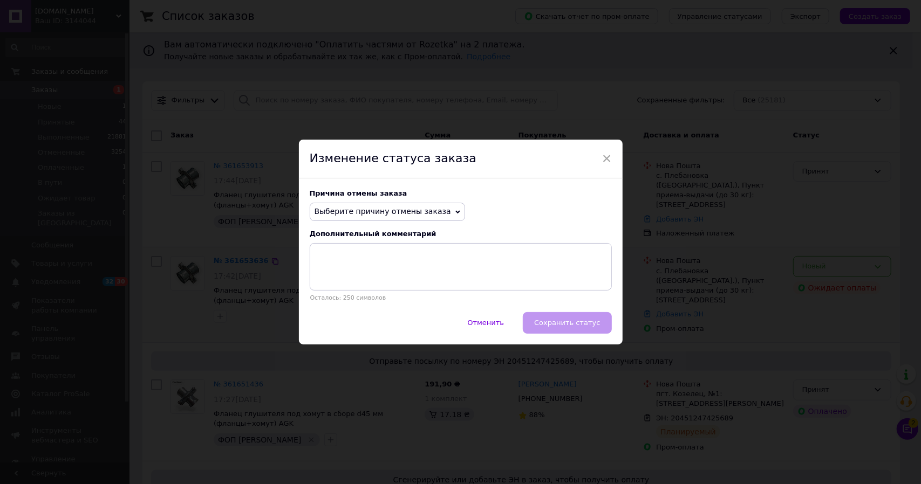
click at [415, 213] on span "Выберите причину отмены заказа" at bounding box center [382, 211] width 136 height 9
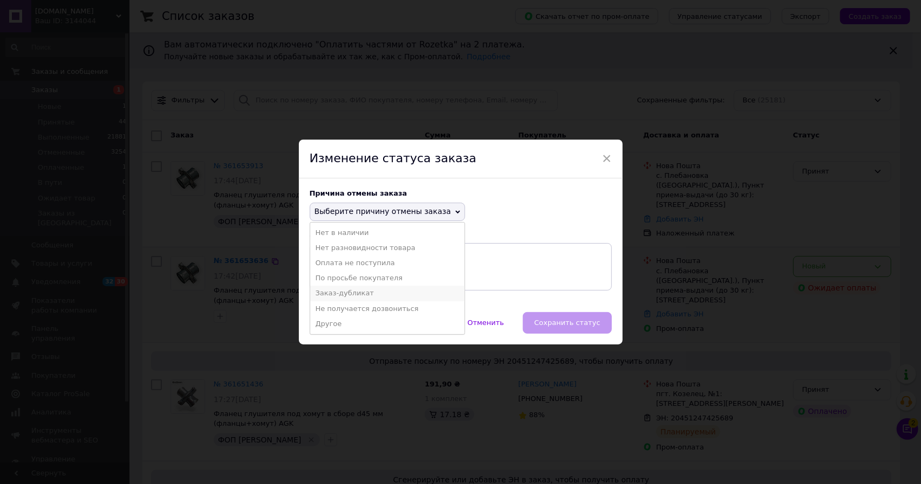
click at [367, 293] on li "Заказ-дубликат" at bounding box center [387, 293] width 154 height 15
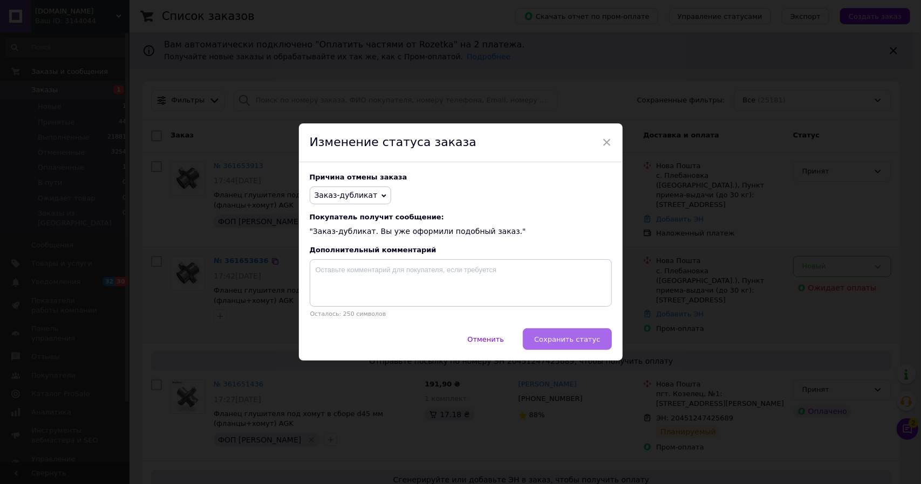
click at [587, 340] on span "Сохранить статус" at bounding box center [567, 339] width 66 height 8
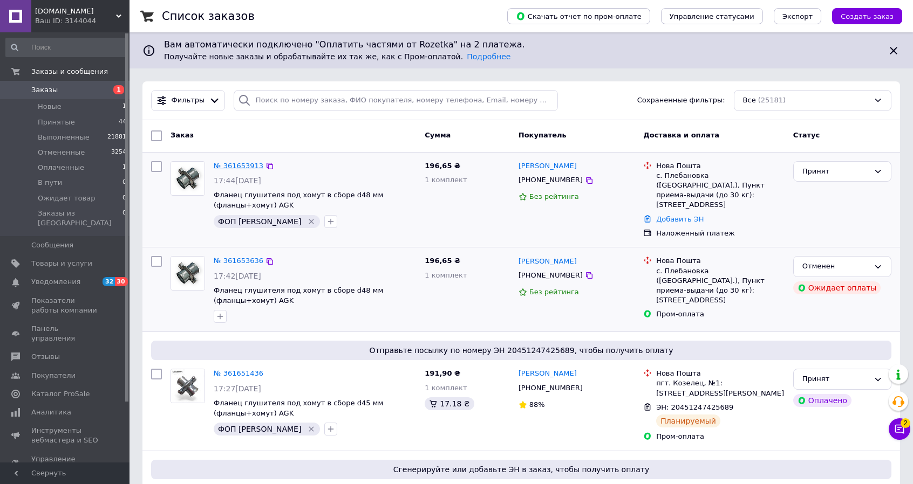
click at [232, 164] on link "№ 361653913" at bounding box center [239, 166] width 50 height 8
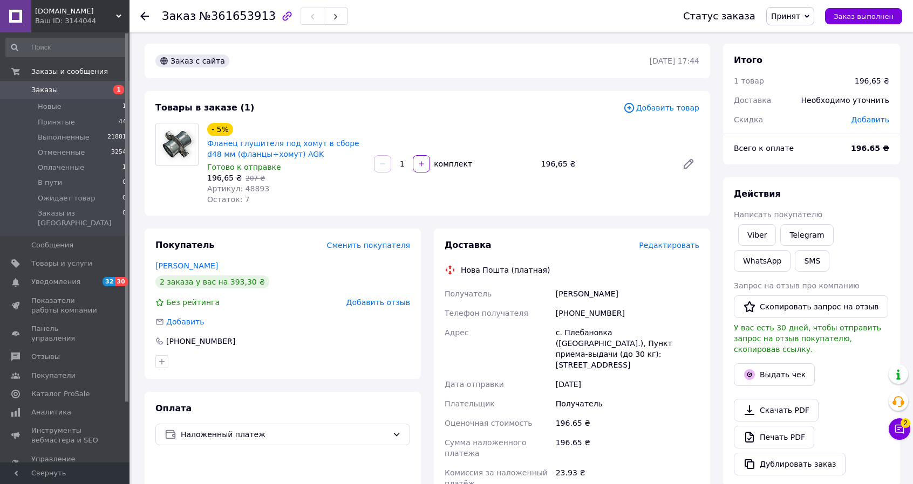
scroll to position [372, 0]
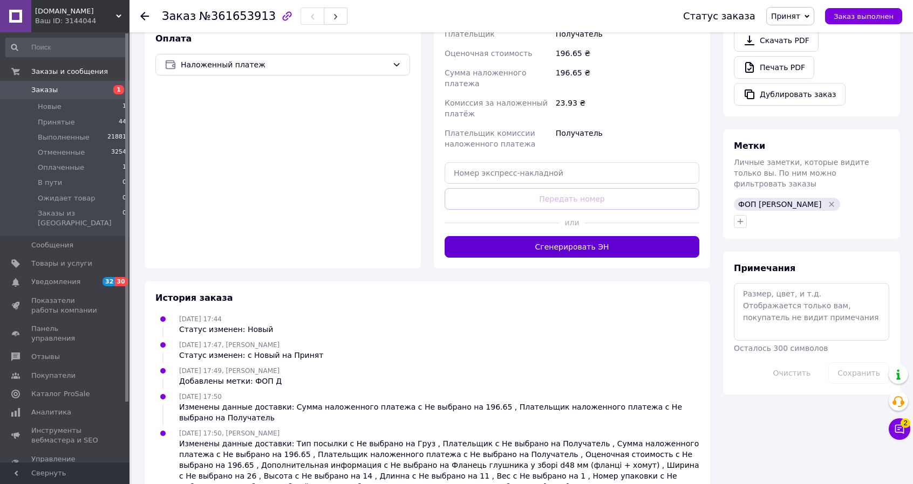
click at [564, 236] on button "Сгенерировать ЭН" at bounding box center [571, 247] width 255 height 22
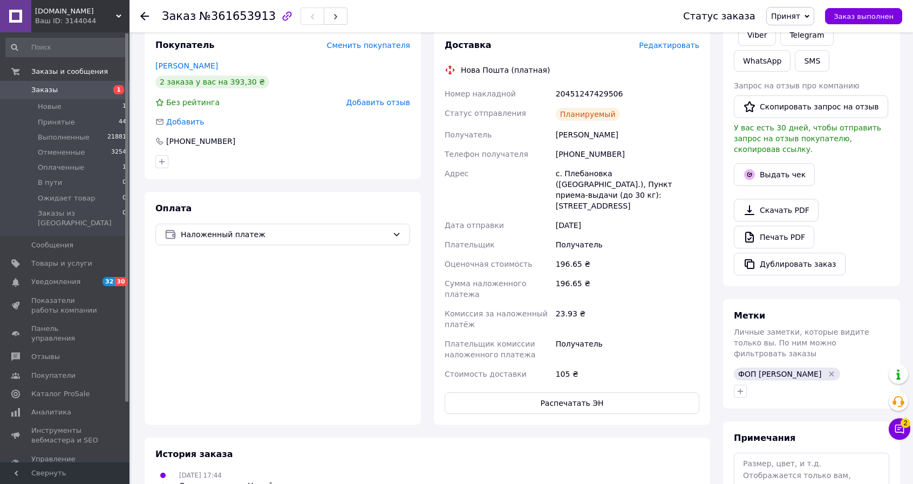
scroll to position [102, 0]
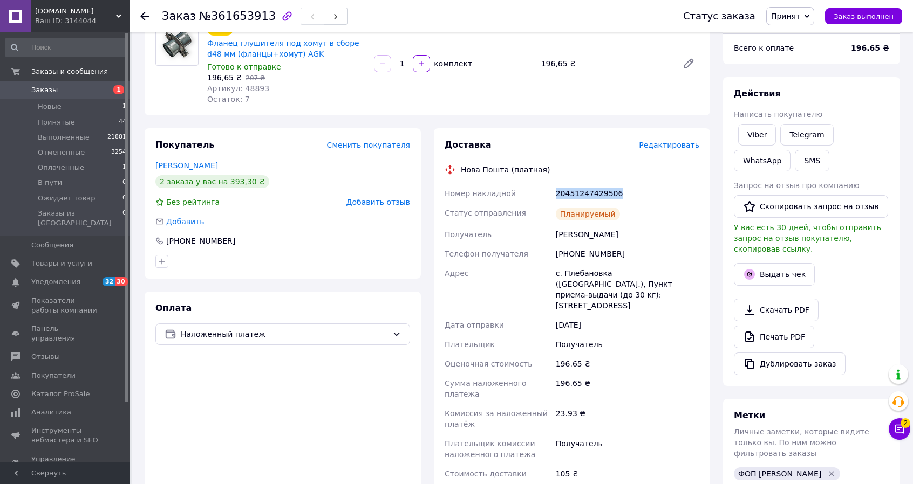
drag, startPoint x: 619, startPoint y: 190, endPoint x: 556, endPoint y: 193, distance: 63.1
click at [556, 193] on div "20451247429506" at bounding box center [627, 193] width 148 height 19
copy div "20451247429506"
click at [35, 87] on span "Заказы" at bounding box center [44, 90] width 26 height 10
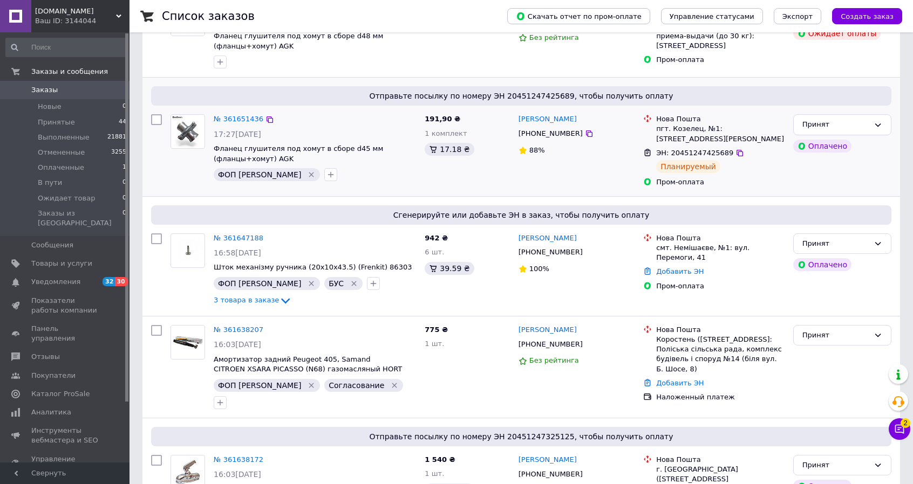
scroll to position [54, 0]
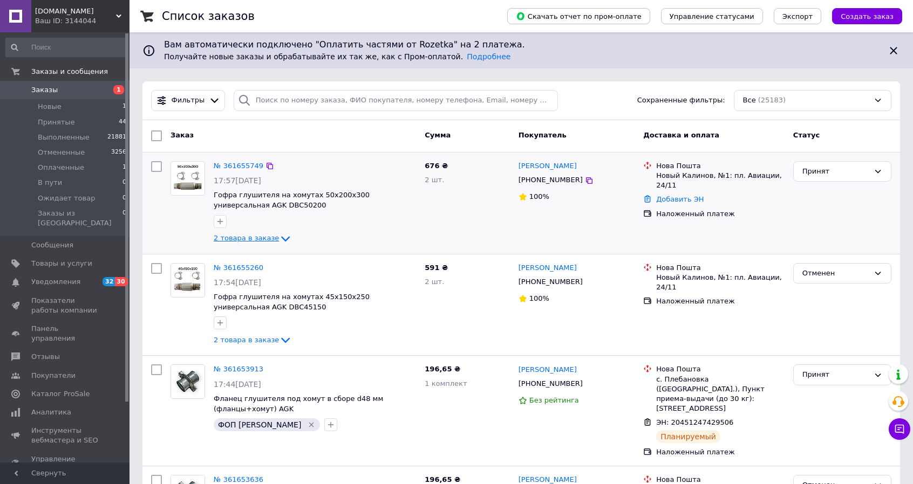
click at [281, 238] on icon at bounding box center [285, 238] width 9 height 5
click at [244, 167] on link "№ 361655749" at bounding box center [239, 166] width 50 height 8
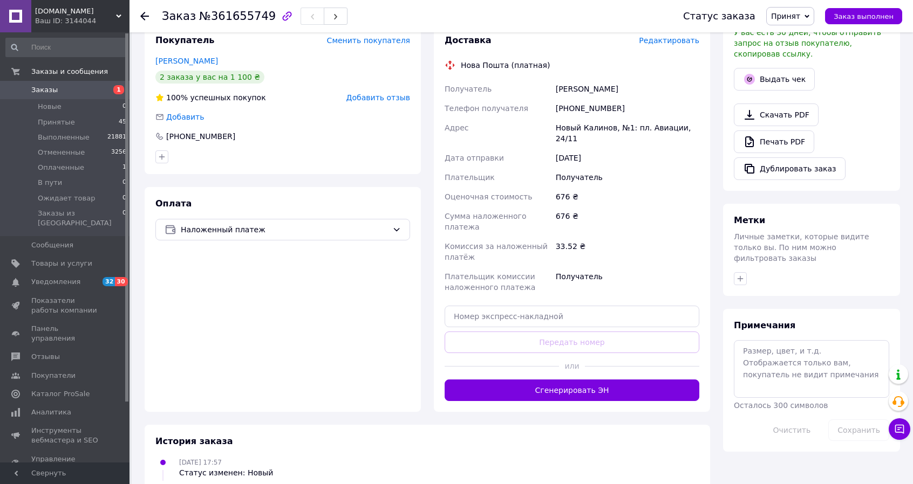
scroll to position [28, 0]
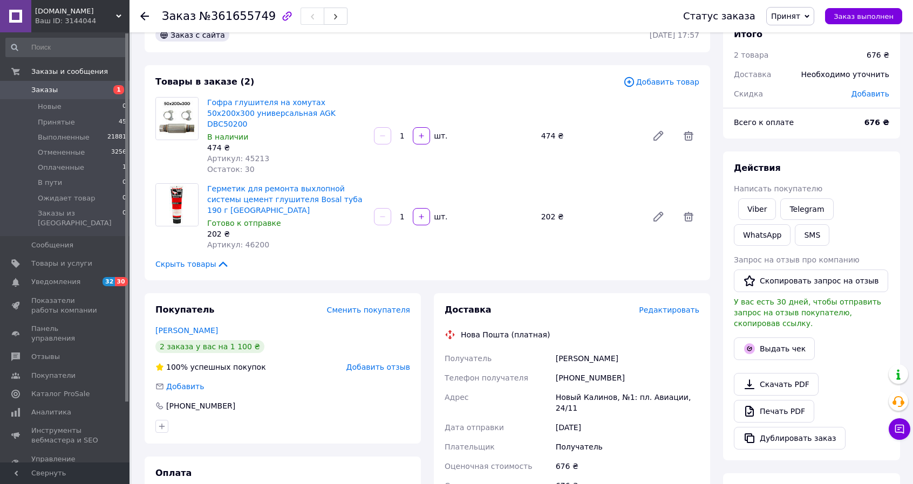
click at [36, 90] on span "Заказы" at bounding box center [44, 90] width 26 height 10
